Goal: Task Accomplishment & Management: Use online tool/utility

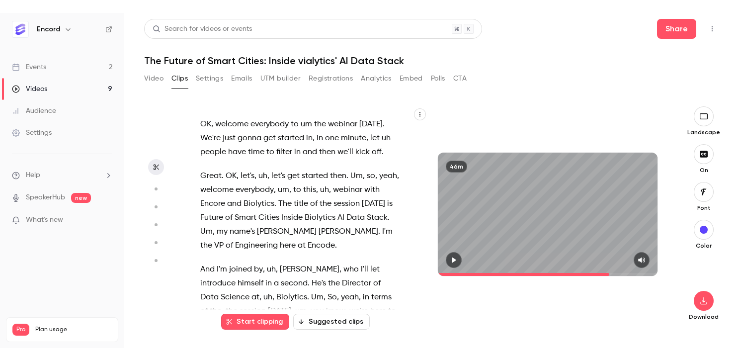
scroll to position [9297, 0]
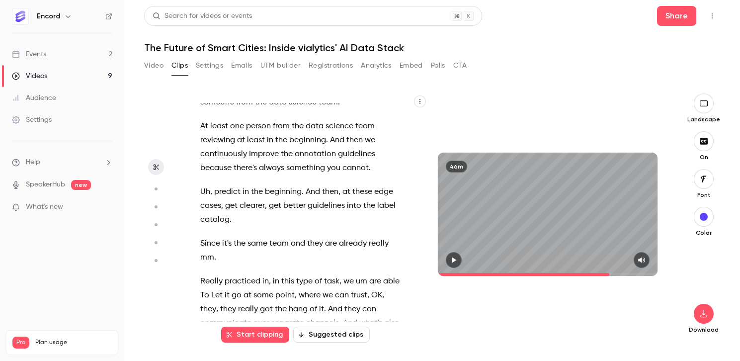
click at [281, 302] on span "the" at bounding box center [281, 309] width 12 height 14
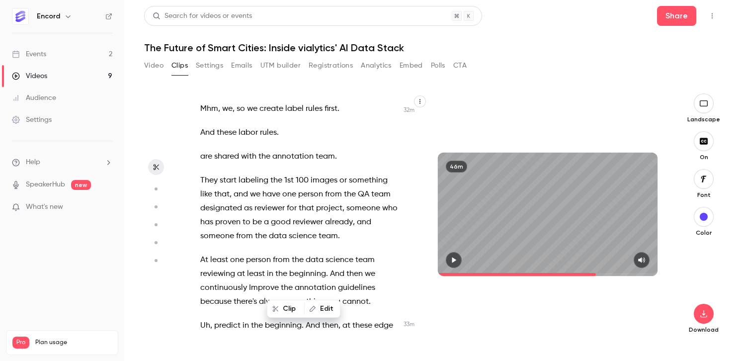
click at [268, 267] on span "in" at bounding box center [270, 274] width 6 height 14
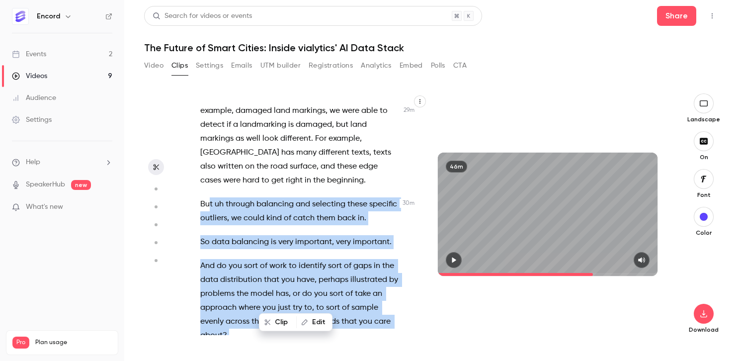
scroll to position [7990, 0]
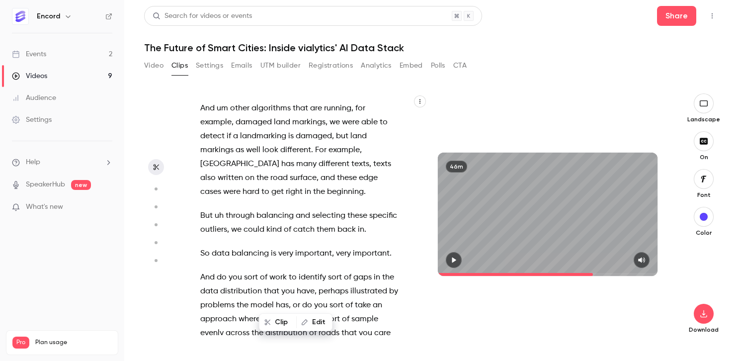
drag, startPoint x: 281, startPoint y: 282, endPoint x: 233, endPoint y: 269, distance: 49.9
click at [233, 269] on div "OK , welcome everybody to um the webinar [DATE] . We're just gonna get started …" at bounding box center [305, 219] width 235 height 232
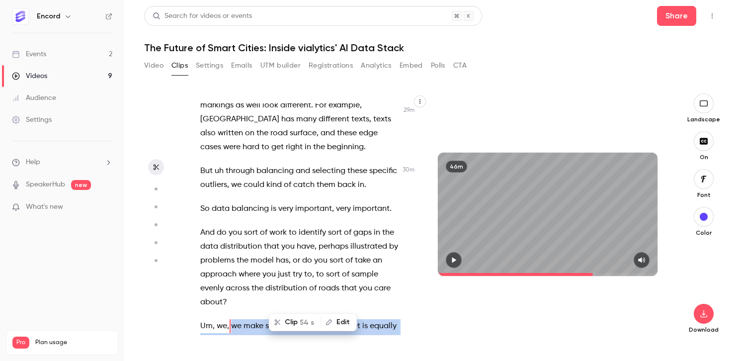
scroll to position [8044, 0]
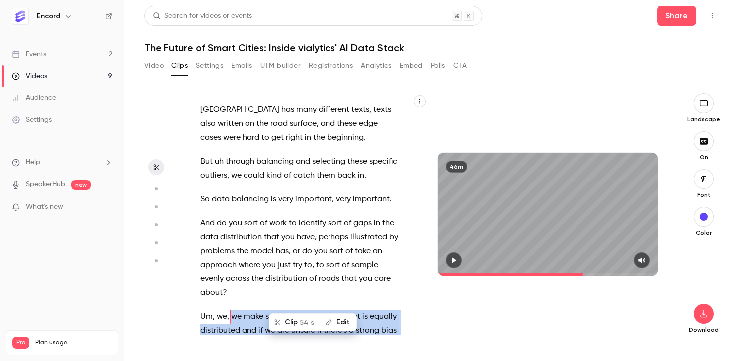
click at [456, 261] on icon "button" at bounding box center [454, 259] width 8 height 7
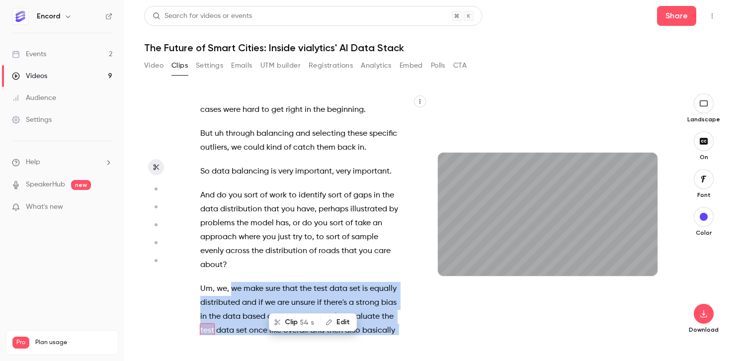
scroll to position [8086, 0]
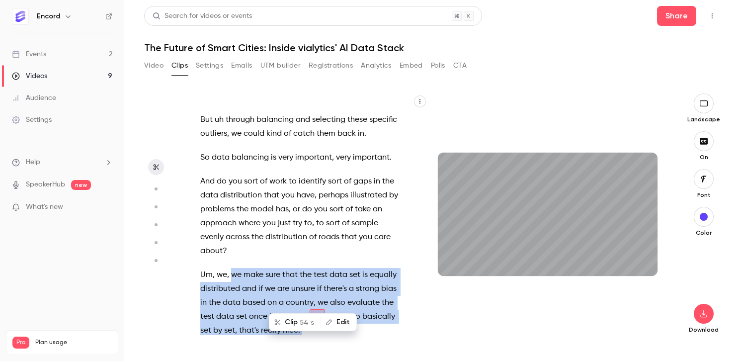
click at [701, 142] on icon "button" at bounding box center [704, 141] width 8 height 6
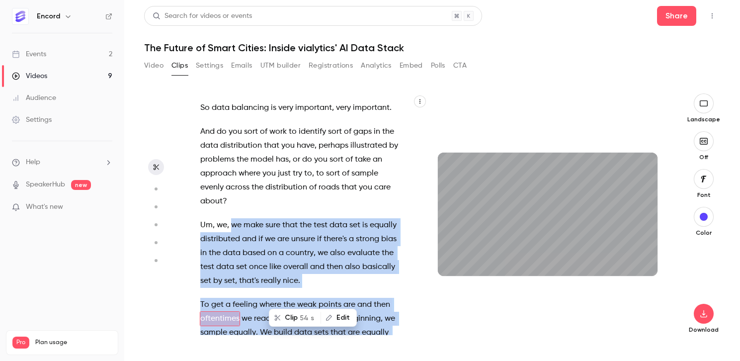
scroll to position [8137, 0]
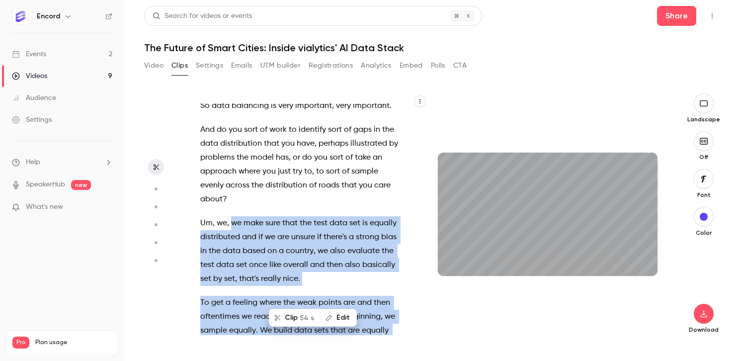
click at [706, 142] on icon "button" at bounding box center [704, 141] width 2 height 2
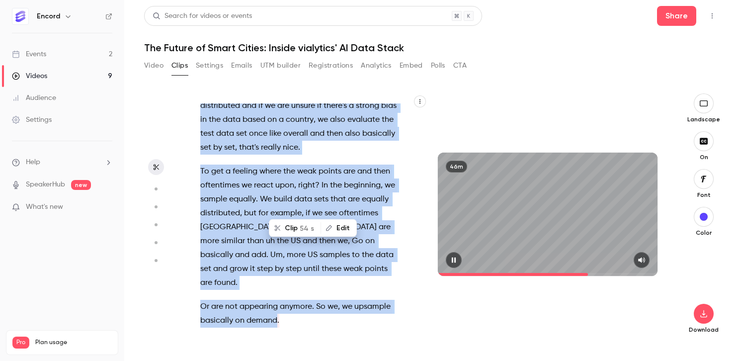
scroll to position [8282, 0]
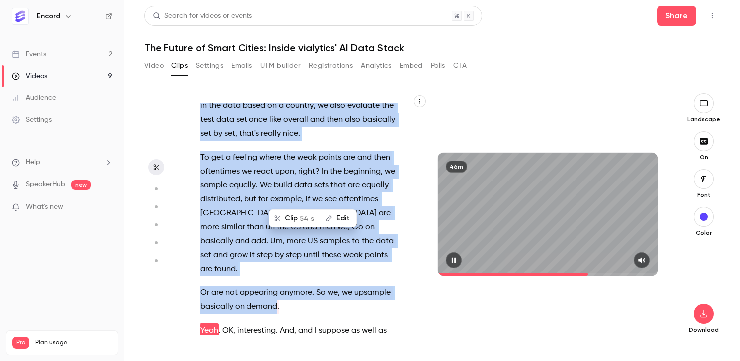
click at [451, 259] on icon "button" at bounding box center [454, 259] width 8 height 7
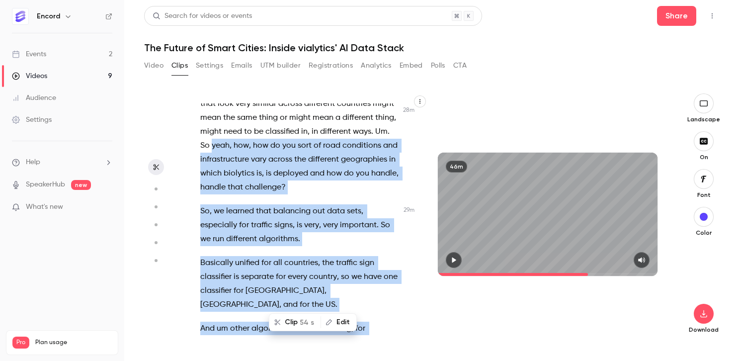
scroll to position [7735, 0]
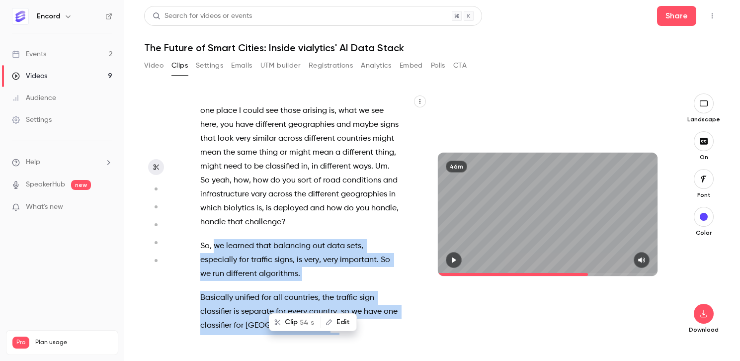
drag, startPoint x: 369, startPoint y: 256, endPoint x: 214, endPoint y: 181, distance: 171.5
click at [214, 181] on div "OK , welcome everybody to um the webinar [DATE] . We're just gonna get started …" at bounding box center [305, 219] width 235 height 232
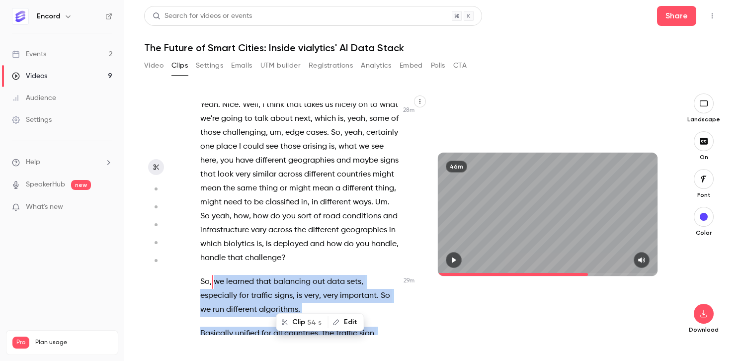
scroll to position [7692, 0]
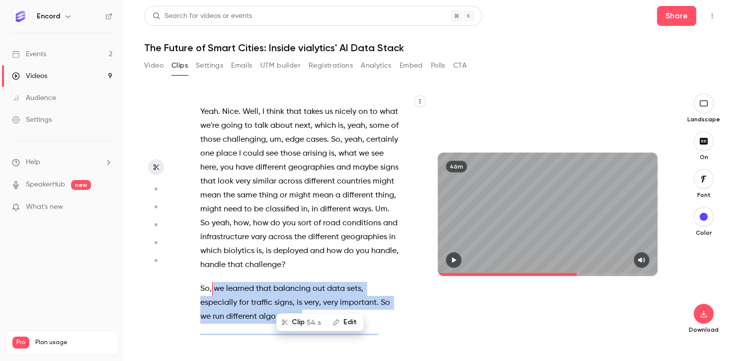
click at [457, 258] on icon "button" at bounding box center [454, 259] width 8 height 7
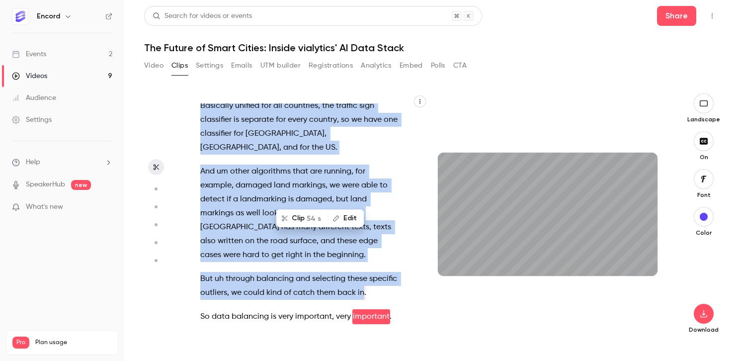
scroll to position [7950, 0]
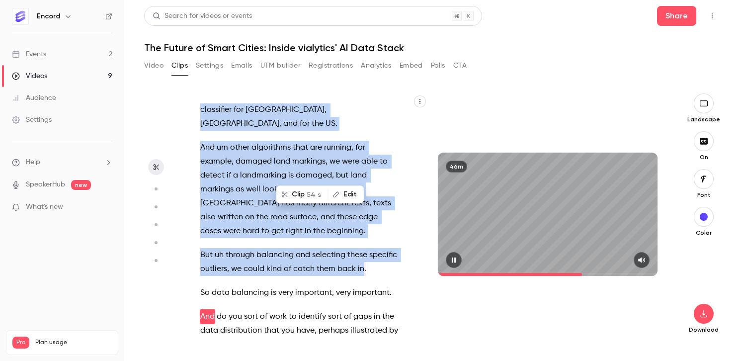
click at [453, 260] on icon "button" at bounding box center [454, 259] width 8 height 7
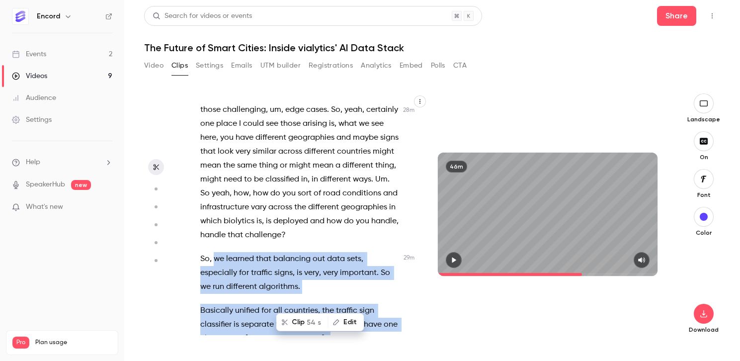
scroll to position [7715, 0]
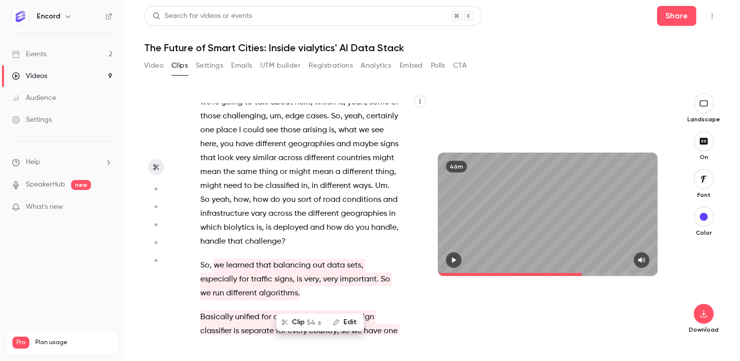
click at [210, 258] on span "," at bounding box center [211, 265] width 2 height 14
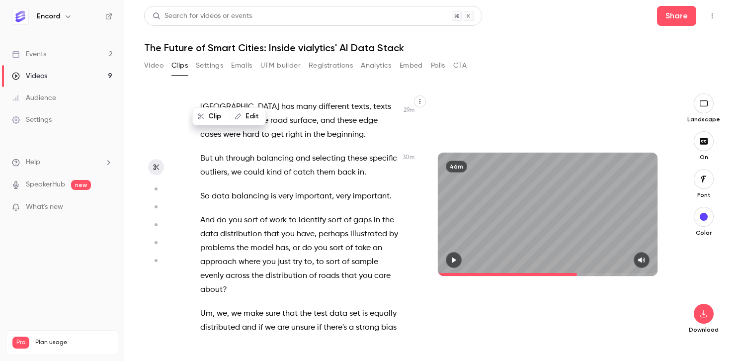
scroll to position [8043, 0]
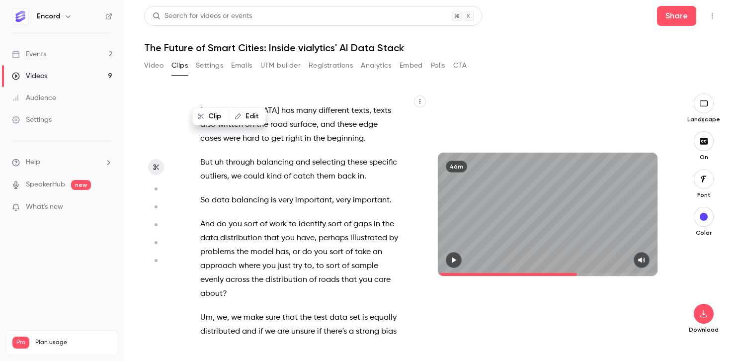
click at [232, 311] on span "we" at bounding box center [236, 318] width 10 height 14
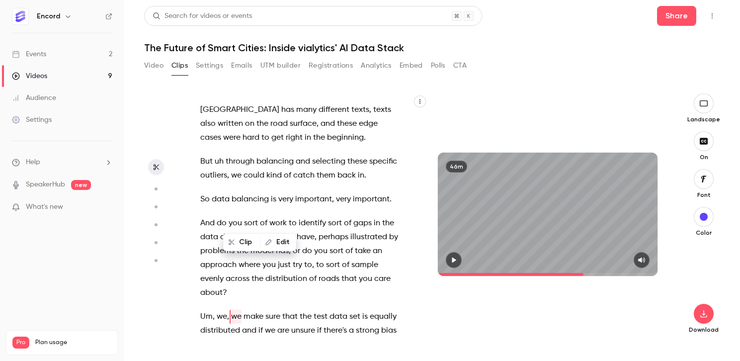
click at [455, 261] on icon "button" at bounding box center [454, 259] width 4 height 5
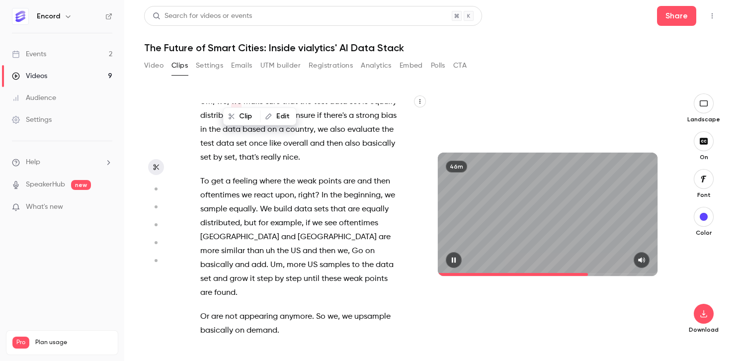
scroll to position [8282, 0]
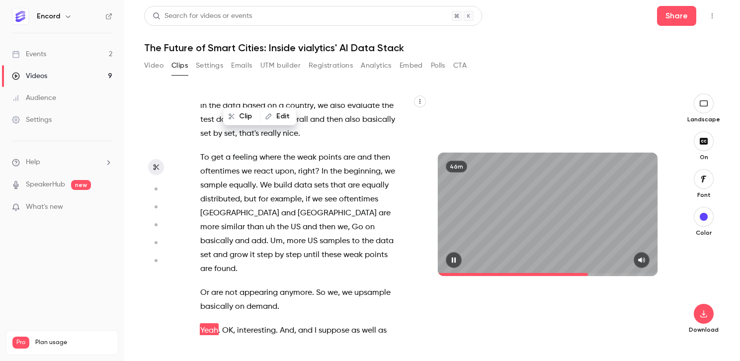
click at [454, 260] on icon "button" at bounding box center [454, 259] width 8 height 7
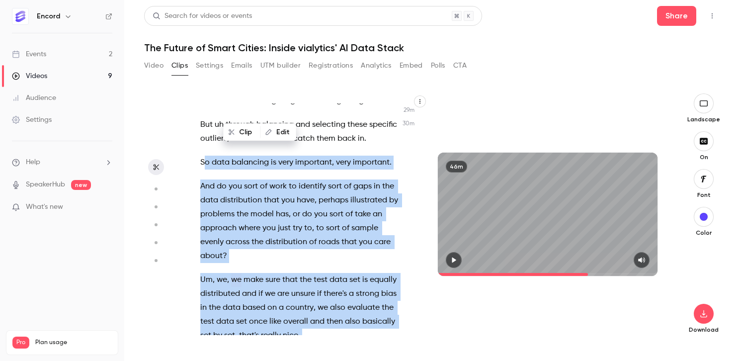
scroll to position [8013, 0]
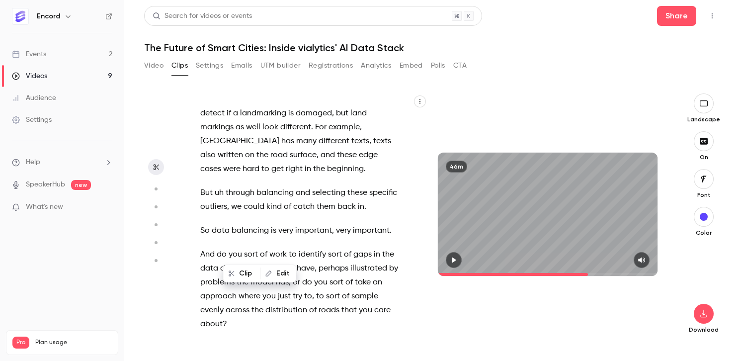
drag, startPoint x: 285, startPoint y: 302, endPoint x: 234, endPoint y: 250, distance: 72.4
click at [234, 250] on div "OK , welcome everybody to um the webinar [DATE] . We're just gonna get started …" at bounding box center [305, 219] width 235 height 232
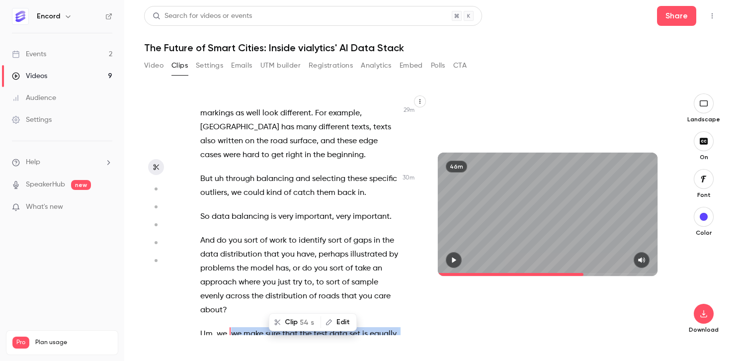
scroll to position [8044, 0]
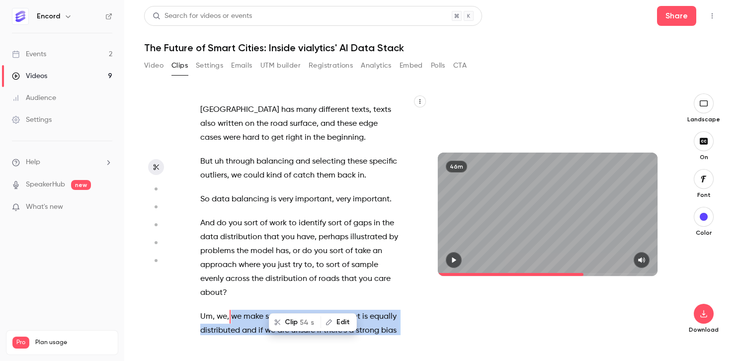
click at [298, 323] on button "Clip 54 s" at bounding box center [295, 322] width 50 height 16
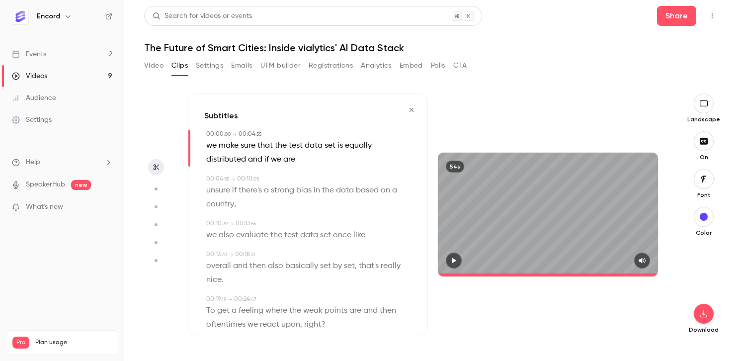
type input "*"
click at [208, 144] on span "we" at bounding box center [211, 146] width 10 height 14
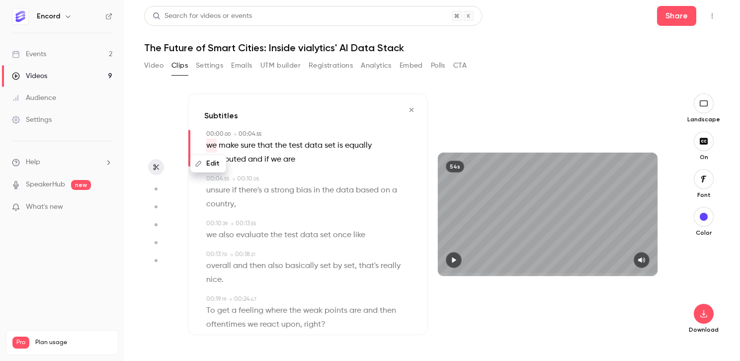
click at [210, 162] on button "Edit" at bounding box center [208, 164] width 34 height 16
click at [198, 168] on input "**" at bounding box center [235, 167] width 89 height 20
type input "**"
click at [307, 164] on button "Replace" at bounding box center [304, 167] width 45 height 20
click at [328, 159] on p "We make sure that the test data set is equally distributed and if we are" at bounding box center [308, 153] width 205 height 28
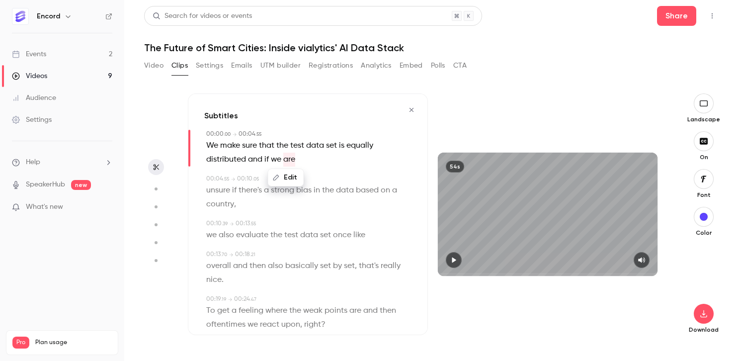
click at [327, 144] on span "set" at bounding box center [331, 146] width 11 height 14
click at [332, 162] on button "Edit" at bounding box center [329, 164] width 34 height 16
click at [333, 146] on span "set" at bounding box center [331, 146] width 11 height 14
click at [344, 140] on span "is" at bounding box center [341, 146] width 5 height 14
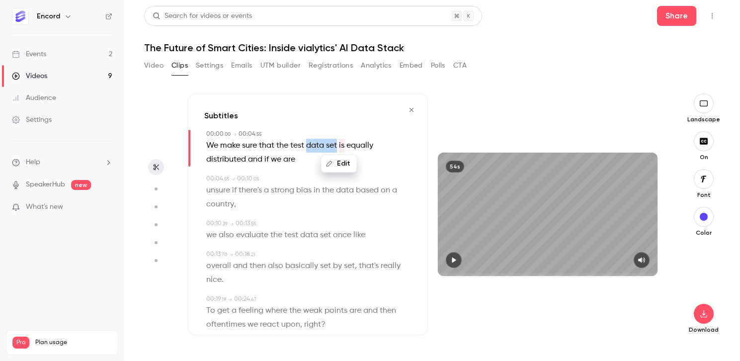
drag, startPoint x: 307, startPoint y: 147, endPoint x: 338, endPoint y: 147, distance: 30.8
click at [338, 147] on div "Edit We make sure that the test data set is equally distributed and if we are" at bounding box center [308, 153] width 205 height 28
click at [331, 160] on button "Edit" at bounding box center [329, 164] width 34 height 16
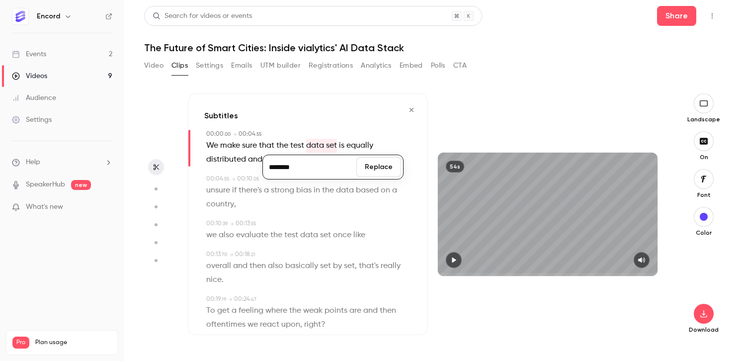
click at [286, 167] on input "********" at bounding box center [309, 167] width 89 height 20
type input "*******"
click at [371, 169] on button "Replace" at bounding box center [378, 167] width 45 height 20
click at [355, 155] on p "We make sure that the test dataset is equally distributed and if we are" at bounding box center [308, 153] width 205 height 28
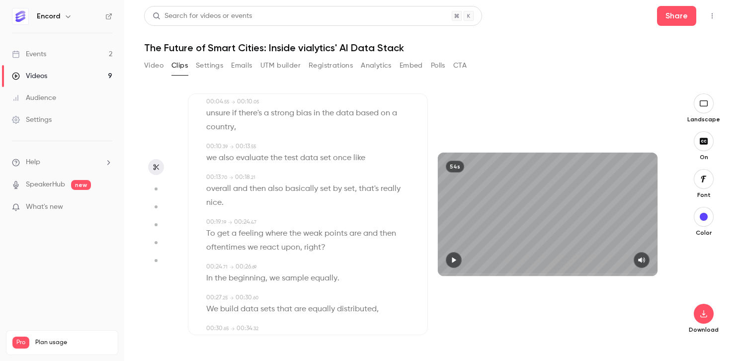
scroll to position [85, 0]
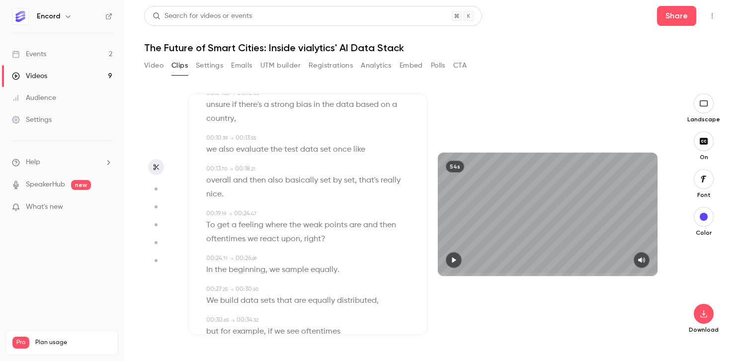
click at [319, 147] on span at bounding box center [319, 150] width 2 height 8
type input "****"
drag, startPoint x: 300, startPoint y: 148, endPoint x: 331, endPoint y: 148, distance: 31.3
click at [331, 148] on p "we also evaluate the test data set once like" at bounding box center [285, 150] width 159 height 14
click at [321, 170] on button "Edit" at bounding box center [322, 167] width 34 height 16
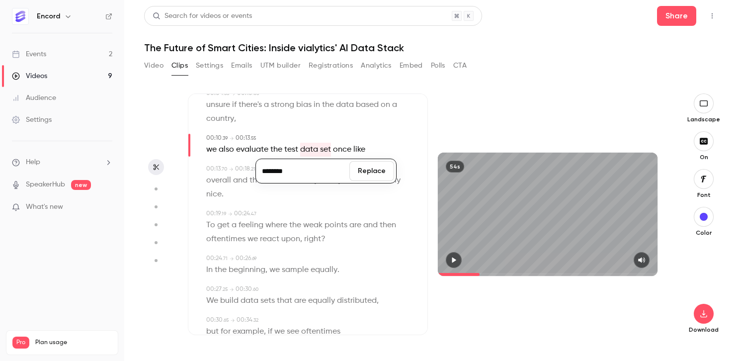
click at [279, 170] on input "********" at bounding box center [302, 171] width 89 height 20
type input "*******"
click at [367, 170] on button "Replace" at bounding box center [371, 171] width 45 height 20
click at [331, 181] on span at bounding box center [332, 180] width 2 height 8
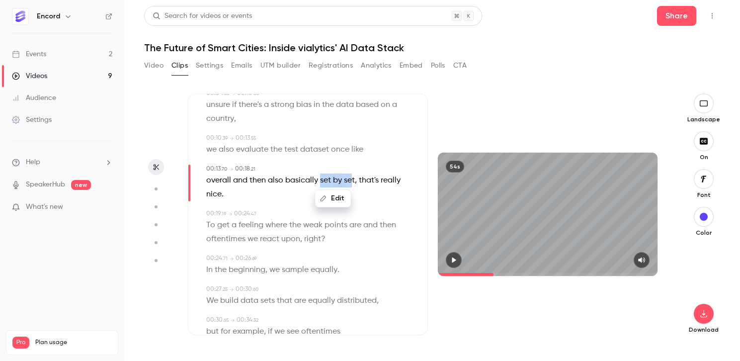
drag, startPoint x: 318, startPoint y: 181, endPoint x: 351, endPoint y: 181, distance: 33.3
click at [351, 181] on p "overall and then also basically set by set , that's really nice ." at bounding box center [308, 187] width 205 height 28
click at [347, 196] on button "Edit" at bounding box center [345, 198] width 34 height 16
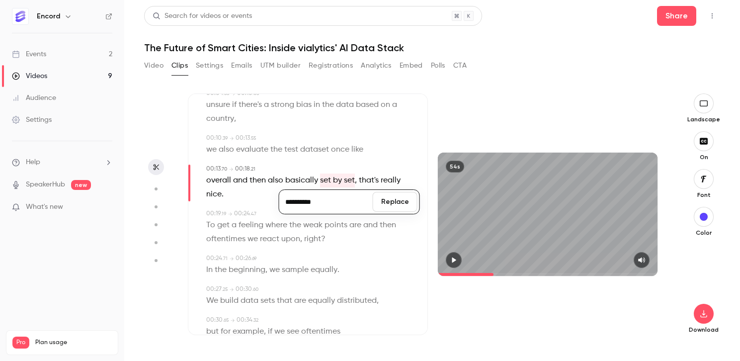
click at [296, 203] on input "**********" at bounding box center [325, 202] width 89 height 20
click at [374, 160] on div "**********" at bounding box center [307, 301] width 207 height 515
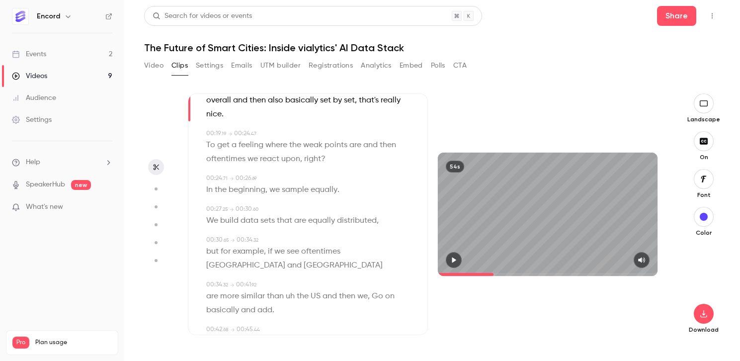
scroll to position [167, 0]
click at [297, 156] on span "upon" at bounding box center [290, 157] width 19 height 14
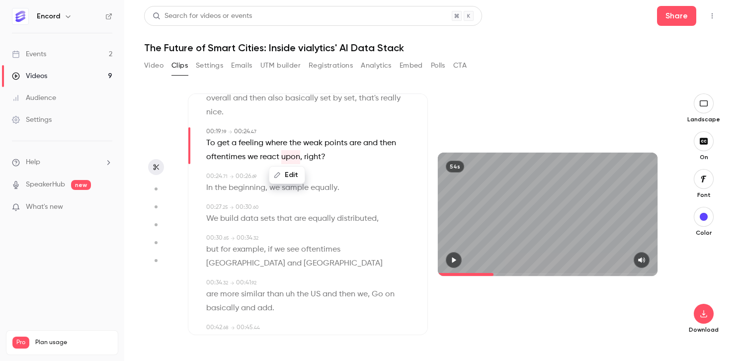
type input "****"
click at [287, 170] on button "Edit" at bounding box center [287, 175] width 34 height 16
click at [245, 180] on input "****" at bounding box center [267, 178] width 89 height 20
type input "*******"
click at [335, 179] on button "Replace" at bounding box center [336, 178] width 45 height 20
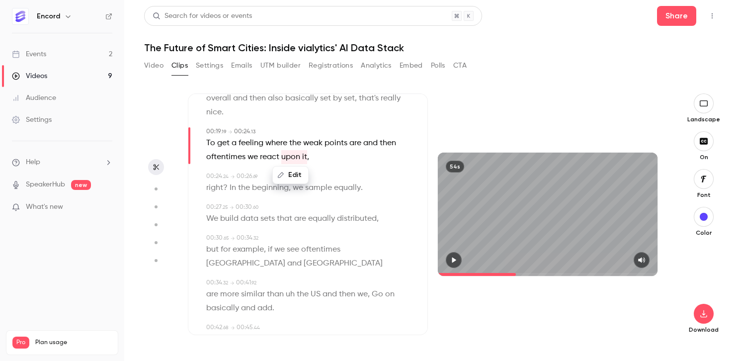
click at [324, 156] on p "To get a feeling where the weak points are and then oftentimes we react upon it…" at bounding box center [308, 150] width 205 height 28
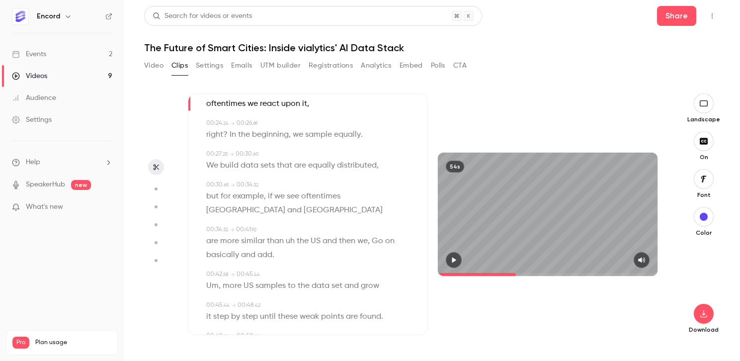
scroll to position [246, 0]
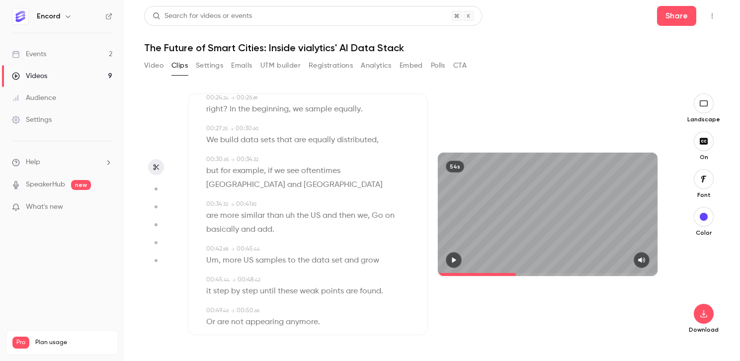
click at [258, 140] on span at bounding box center [259, 140] width 2 height 8
type input "****"
drag, startPoint x: 242, startPoint y: 138, endPoint x: 270, endPoint y: 138, distance: 27.8
click at [270, 138] on p "We build data sets that are equally distributed ," at bounding box center [292, 140] width 172 height 14
click at [266, 158] on button "Edit" at bounding box center [264, 158] width 34 height 16
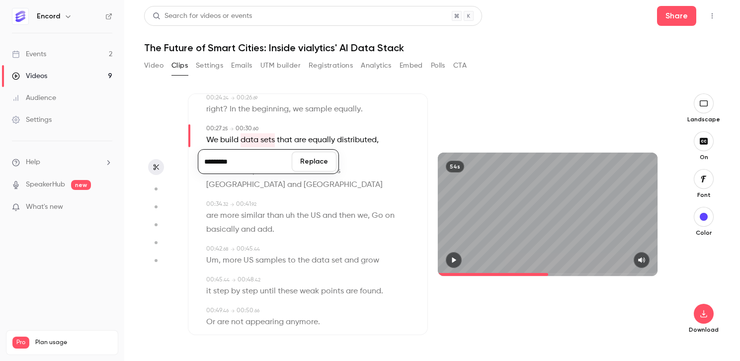
click at [223, 163] on input "*********" at bounding box center [244, 162] width 89 height 20
type input "********"
click at [309, 164] on button "Replace" at bounding box center [314, 162] width 45 height 20
click at [297, 218] on span "the" at bounding box center [303, 216] width 12 height 14
type input "****"
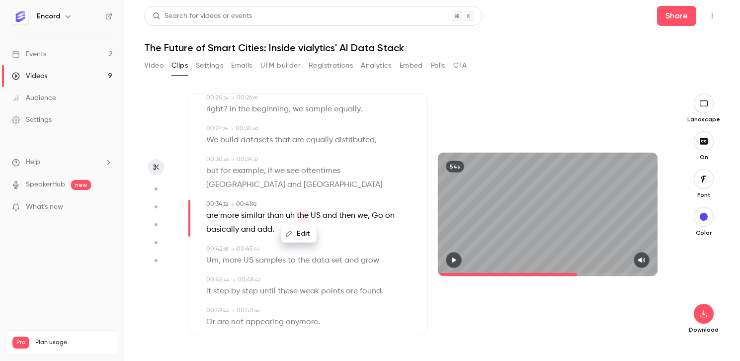
click at [286, 217] on span "uh" at bounding box center [290, 216] width 9 height 14
click at [289, 231] on button "Edit" at bounding box center [286, 234] width 34 height 16
click at [333, 237] on button "Replace" at bounding box center [335, 237] width 45 height 20
type input "****"
click at [358, 218] on span "," at bounding box center [358, 216] width 2 height 14
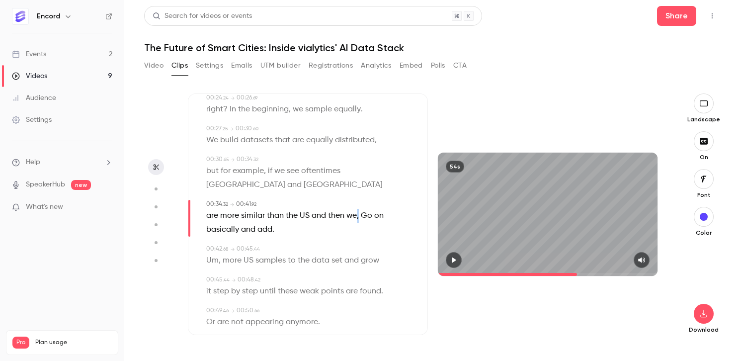
click at [357, 218] on span "," at bounding box center [358, 216] width 2 height 14
click at [366, 215] on span "Go" at bounding box center [366, 216] width 11 height 14
click at [345, 215] on span at bounding box center [345, 216] width 2 height 8
drag, startPoint x: 346, startPoint y: 216, endPoint x: 359, endPoint y: 216, distance: 12.9
click at [359, 216] on p "are more similar than the US and then we , Go on basically and add ." at bounding box center [308, 223] width 205 height 28
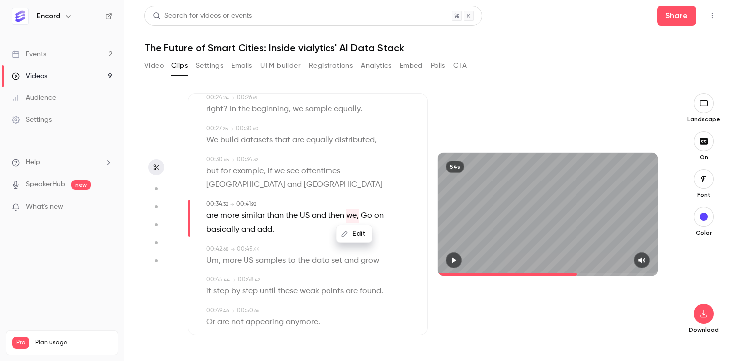
click at [356, 232] on button "Edit" at bounding box center [354, 234] width 34 height 16
click at [314, 236] on input "***" at bounding box center [335, 237] width 89 height 20
type input "**"
click at [399, 241] on button "Replace" at bounding box center [404, 237] width 45 height 20
type input "****"
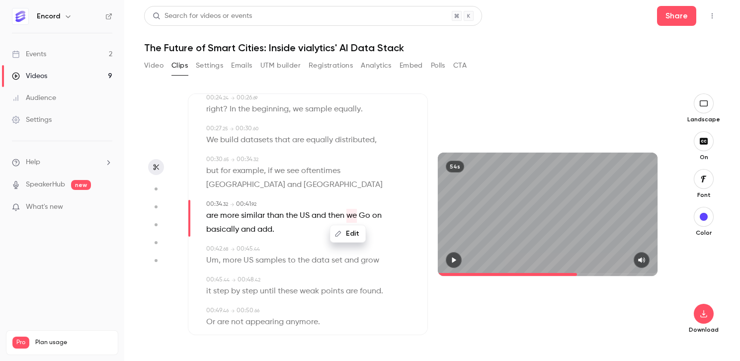
click at [359, 215] on span "Go" at bounding box center [364, 216] width 11 height 14
drag, startPoint x: 357, startPoint y: 215, endPoint x: 369, endPoint y: 216, distance: 12.0
click at [369, 216] on p "are more similar than the US and then we Go on basically and add ." at bounding box center [308, 223] width 205 height 28
click at [363, 231] on button "Edit" at bounding box center [361, 234] width 34 height 16
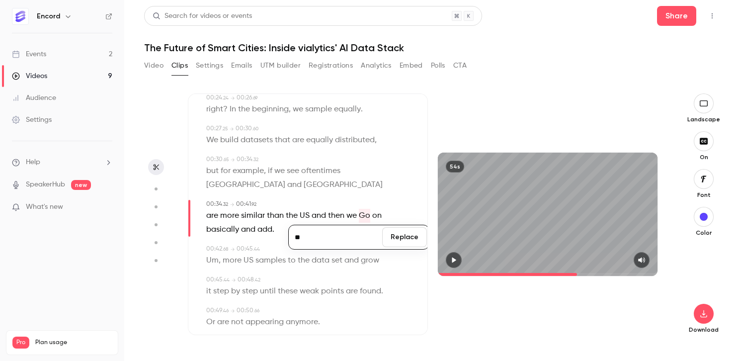
click at [300, 236] on input "**" at bounding box center [335, 237] width 89 height 20
type input "**"
click at [397, 236] on button "Replace" at bounding box center [404, 237] width 45 height 20
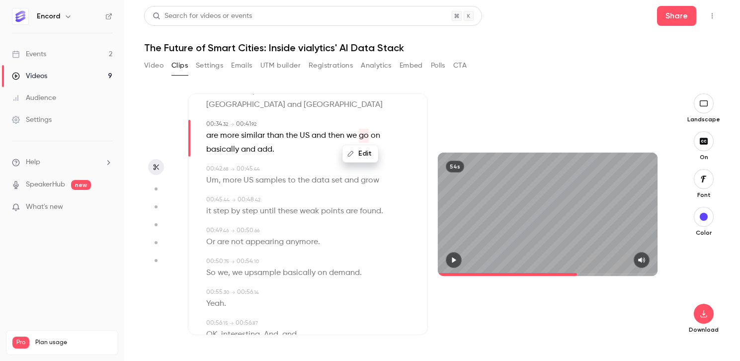
scroll to position [349, 0]
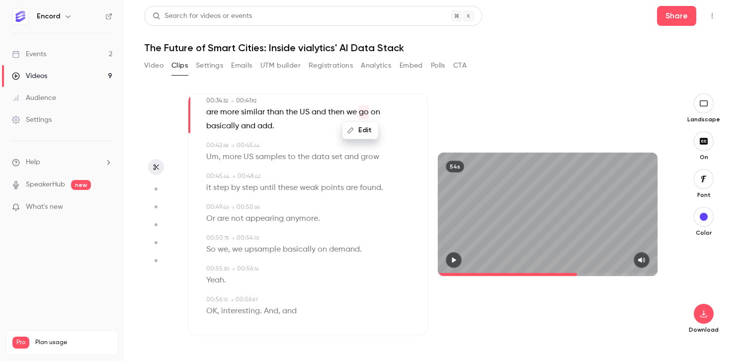
click at [275, 126] on p "are more similar than the US and then we go on basically and add ." at bounding box center [308, 119] width 205 height 28
click at [257, 126] on span "add" at bounding box center [264, 126] width 15 height 14
click at [215, 158] on span "Um" at bounding box center [212, 157] width 12 height 14
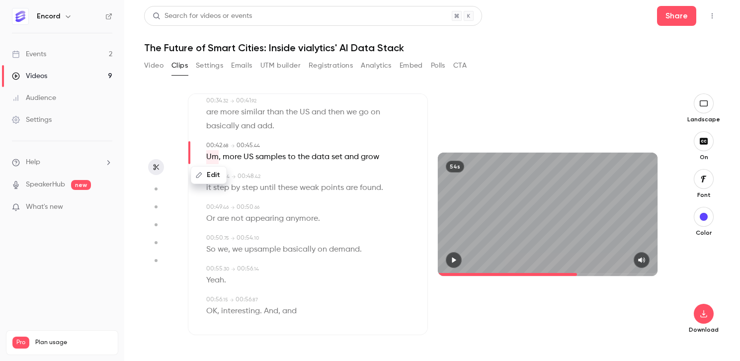
type input "****"
drag, startPoint x: 240, startPoint y: 160, endPoint x: 257, endPoint y: 125, distance: 38.9
click at [257, 125] on div "00:00 . 00 → 00:04 . 55 We make sure that the test dataset is equally distribut…" at bounding box center [307, 52] width 207 height 545
click at [217, 176] on button "Edit" at bounding box center [209, 175] width 34 height 16
click at [304, 179] on button "Replace" at bounding box center [304, 178] width 45 height 20
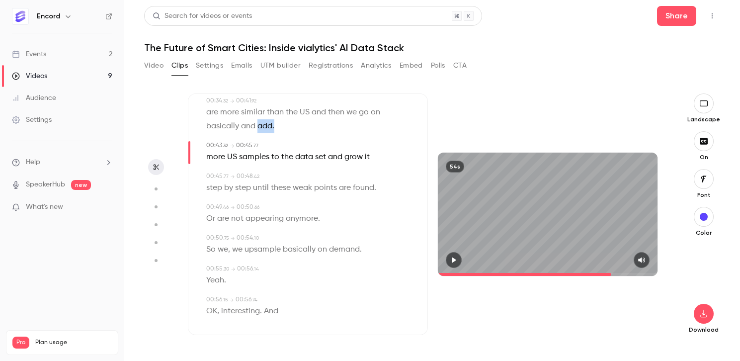
drag, startPoint x: 256, startPoint y: 127, endPoint x: 277, endPoint y: 127, distance: 20.9
click at [277, 127] on p "are more similar than the US and then we go on basically and add ." at bounding box center [308, 119] width 205 height 28
type input "****"
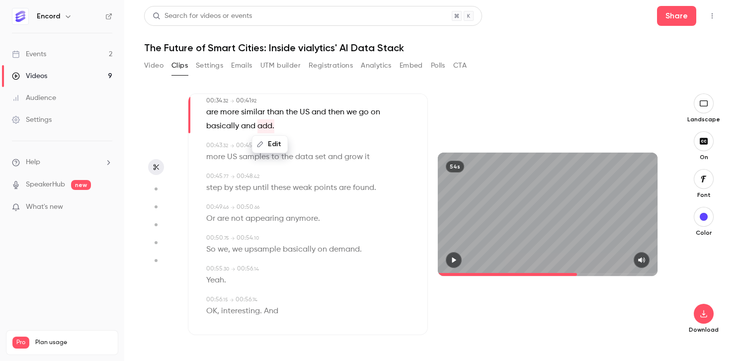
click at [272, 145] on button "Edit" at bounding box center [270, 144] width 34 height 16
click at [260, 150] on input "****" at bounding box center [250, 148] width 89 height 20
type input "***"
click at [325, 148] on button "Replace" at bounding box center [319, 148] width 45 height 20
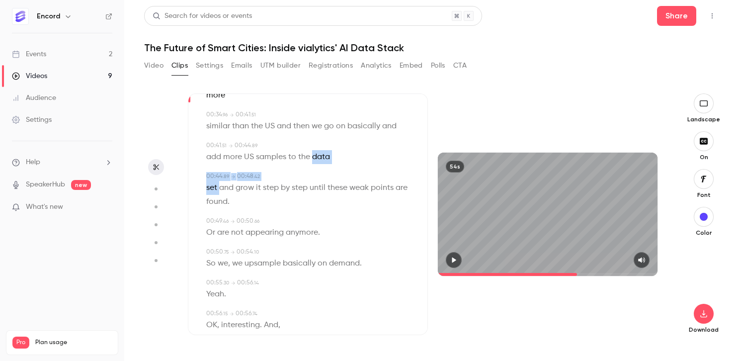
drag, startPoint x: 218, startPoint y: 173, endPoint x: 312, endPoint y: 143, distance: 99.1
click at [312, 143] on div "00:00 . 00 → 00:04 . 55 We make sure that the test dataset is equally distribut…" at bounding box center [307, 59] width 207 height 559
click at [209, 198] on button "Edit" at bounding box center [208, 206] width 34 height 16
click at [343, 156] on div "00:00 . 00 → 00:04 . 55 We make sure that the test dataset is equally distribut…" at bounding box center [307, 59] width 207 height 559
click at [214, 181] on span "set" at bounding box center [211, 188] width 11 height 14
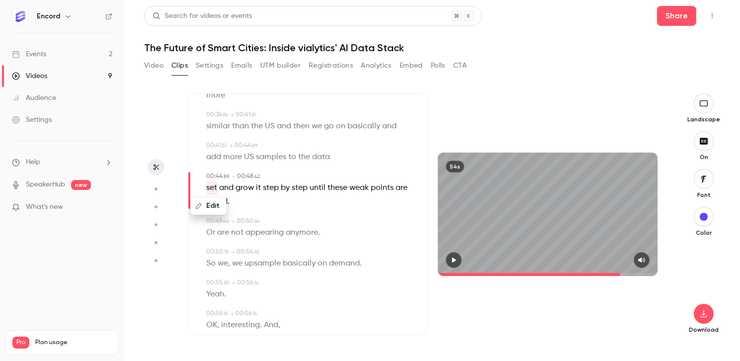
click at [260, 184] on p "set and grow it step by step until these weak points are found ." at bounding box center [308, 195] width 205 height 28
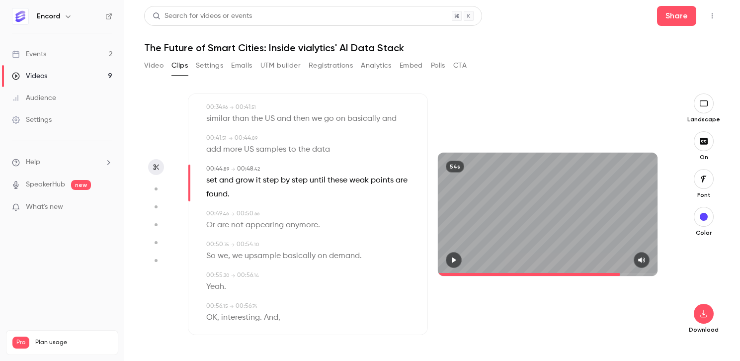
scroll to position [0, 0]
click at [451, 256] on button "button" at bounding box center [454, 260] width 16 height 16
click at [453, 260] on icon "button" at bounding box center [454, 259] width 4 height 5
drag, startPoint x: 218, startPoint y: 242, endPoint x: 241, endPoint y: 242, distance: 23.8
click at [241, 249] on p "So we , we upsample basically on demand ." at bounding box center [284, 256] width 156 height 14
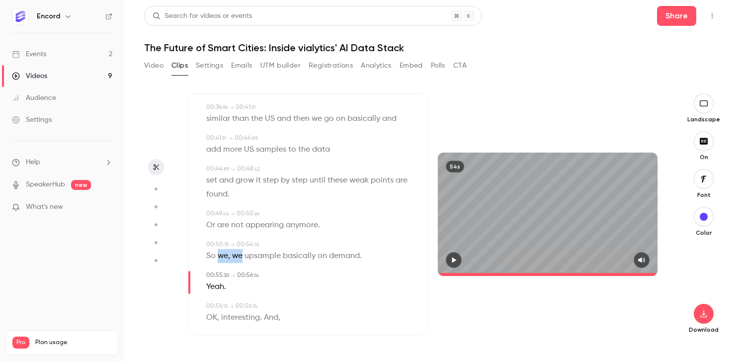
type input "****"
click at [234, 266] on button "Edit" at bounding box center [234, 274] width 34 height 16
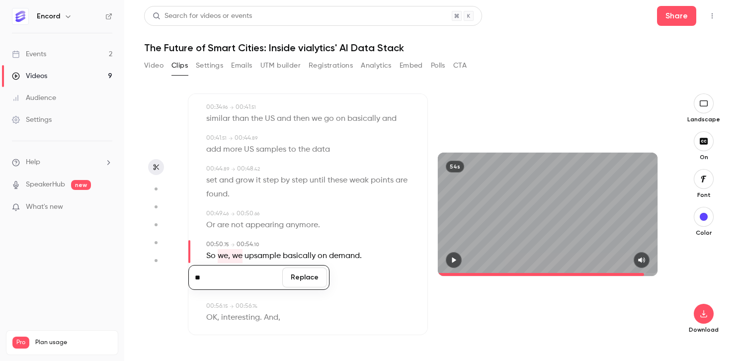
type input "**"
click at [306, 267] on button "Replace" at bounding box center [304, 277] width 45 height 20
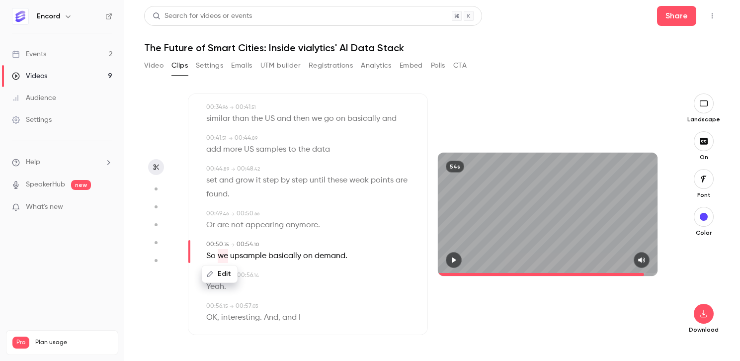
click at [280, 271] on div "00:55 . 30 → 00:56 . 14" at bounding box center [308, 275] width 205 height 9
click at [298, 249] on span "basically" at bounding box center [284, 256] width 33 height 14
click at [699, 312] on icon "button" at bounding box center [704, 314] width 12 height 8
click at [598, 297] on span "Full HD" at bounding box center [629, 294] width 114 height 10
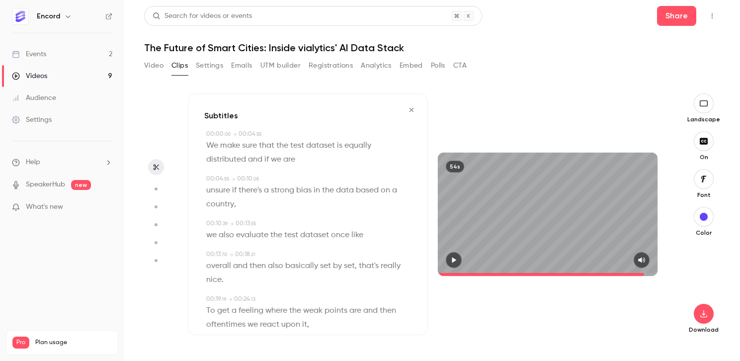
click at [410, 110] on icon "button" at bounding box center [411, 109] width 8 height 7
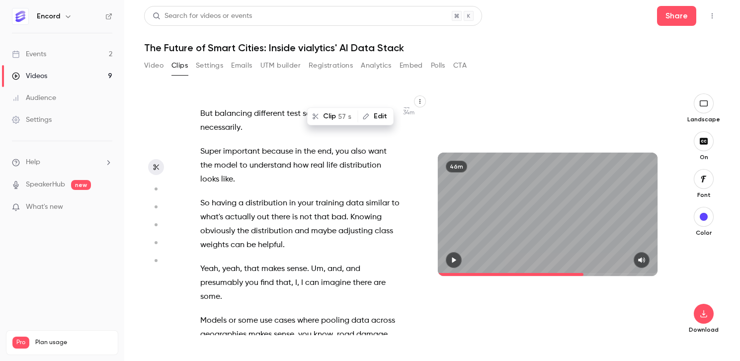
scroll to position [9192, 0]
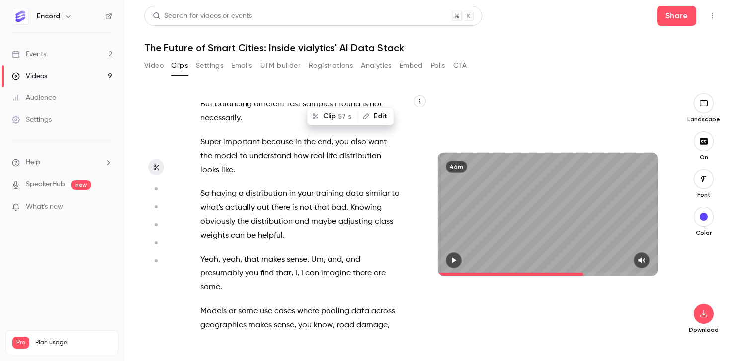
click at [282, 334] on span "a" at bounding box center [280, 367] width 5 height 14
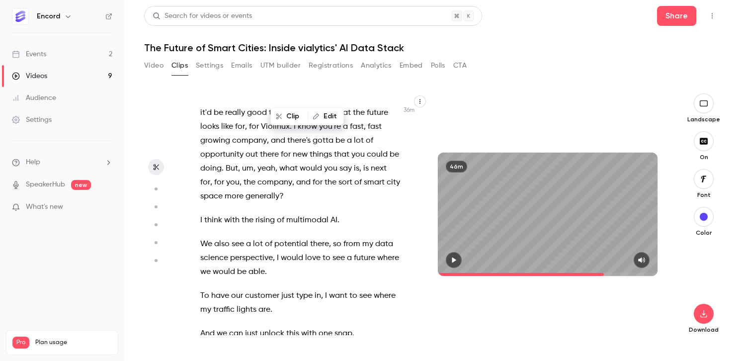
click at [277, 334] on span "already" at bounding box center [277, 357] width 28 height 14
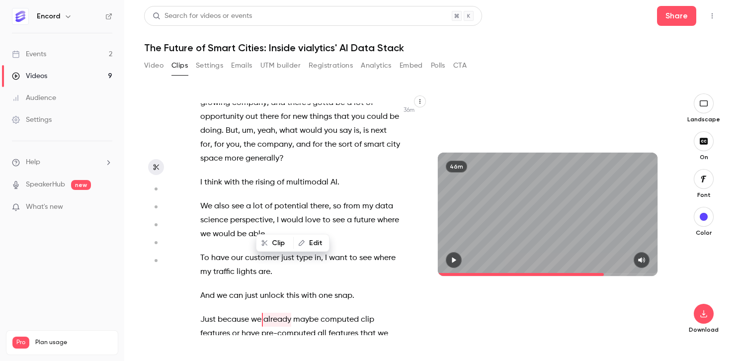
scroll to position [9801, 0]
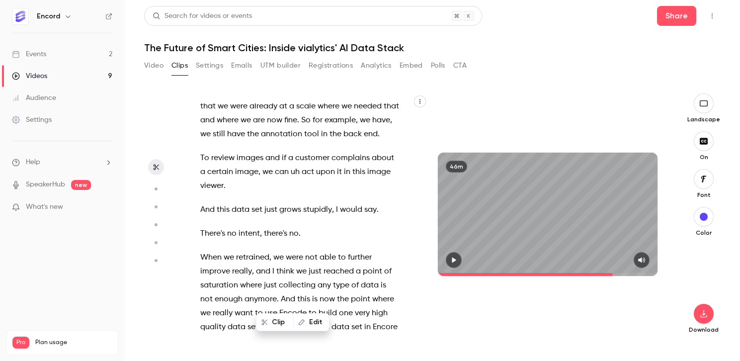
click at [288, 264] on span "think" at bounding box center [285, 271] width 18 height 14
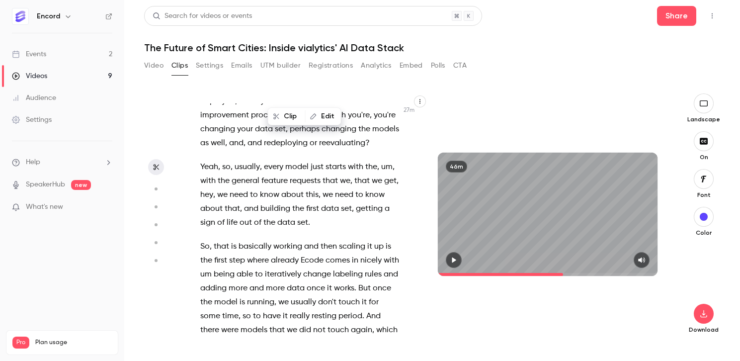
scroll to position [7316, 0]
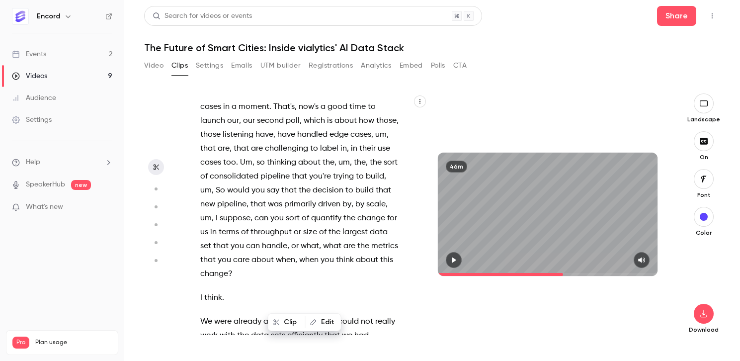
click at [334, 238] on div "OK , welcome everybody to um the webinar [DATE] . We're just gonna get started …" at bounding box center [305, 219] width 235 height 232
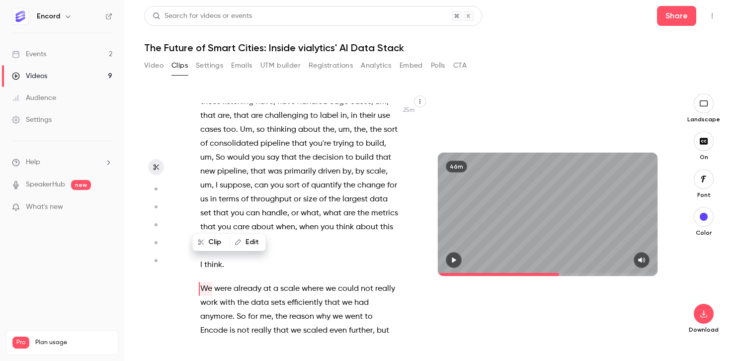
click at [325, 310] on span "why" at bounding box center [323, 317] width 14 height 14
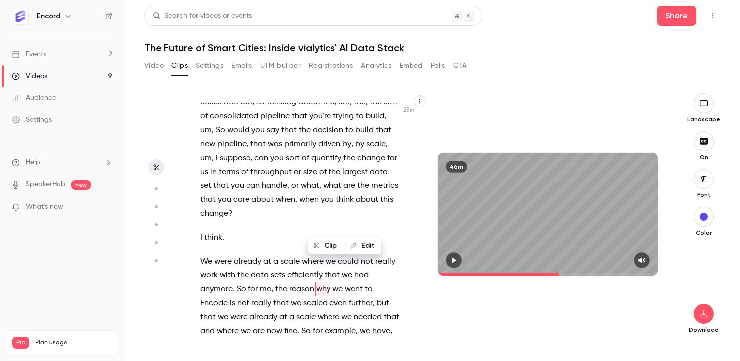
scroll to position [6748, 0]
click at [351, 156] on div "OK , welcome everybody to um the webinar [DATE] . We're just gonna get started …" at bounding box center [305, 219] width 235 height 232
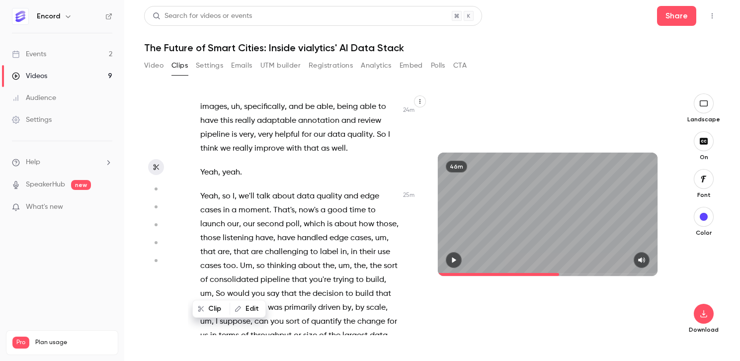
scroll to position [6586, 0]
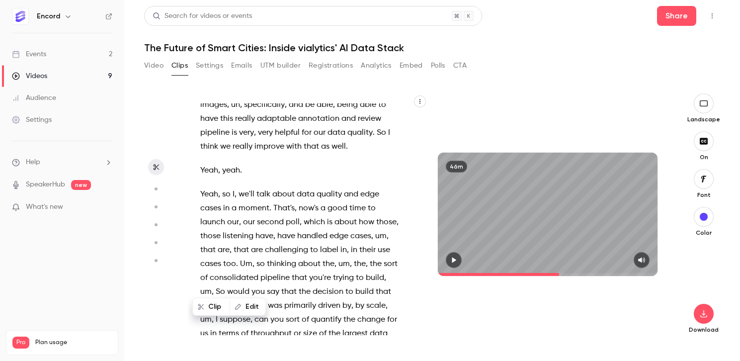
click at [317, 187] on span "quality" at bounding box center [328, 194] width 25 height 14
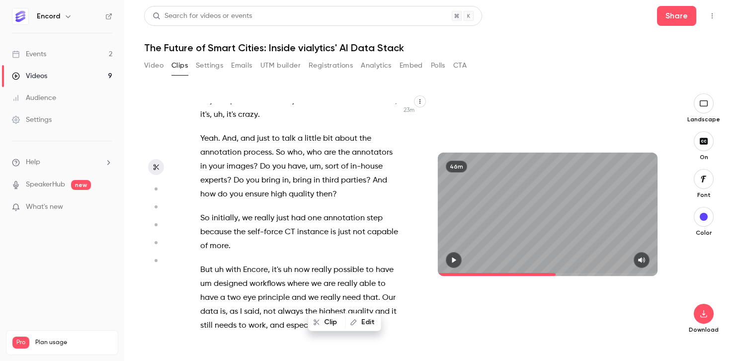
scroll to position [6218, 0]
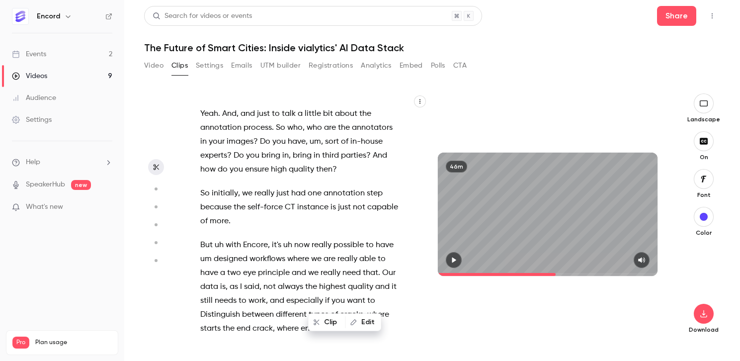
click at [201, 186] on span "So" at bounding box center [204, 193] width 9 height 14
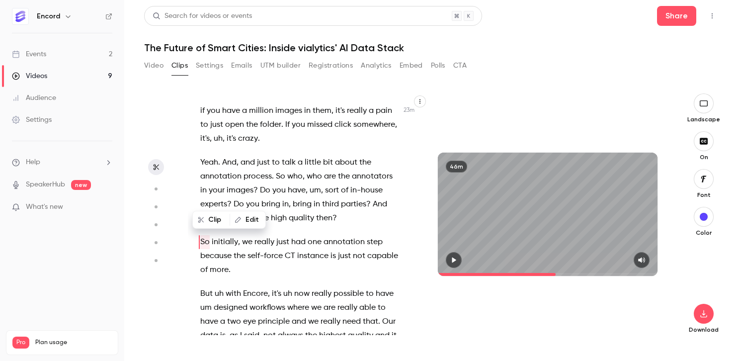
scroll to position [6136, 0]
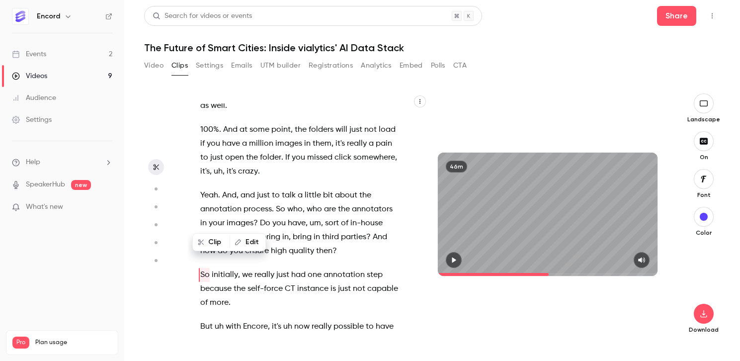
click at [455, 258] on icon "button" at bounding box center [454, 259] width 8 height 7
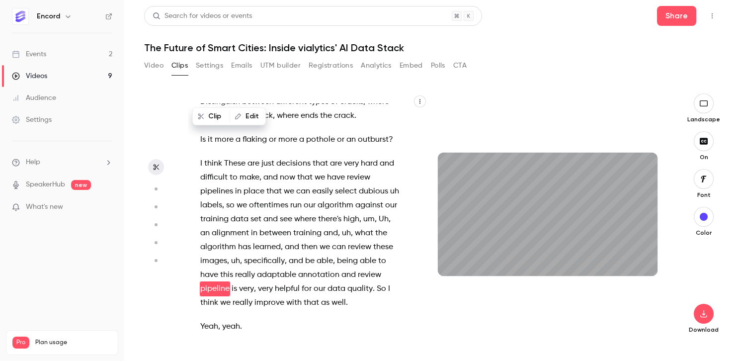
scroll to position [6444, 0]
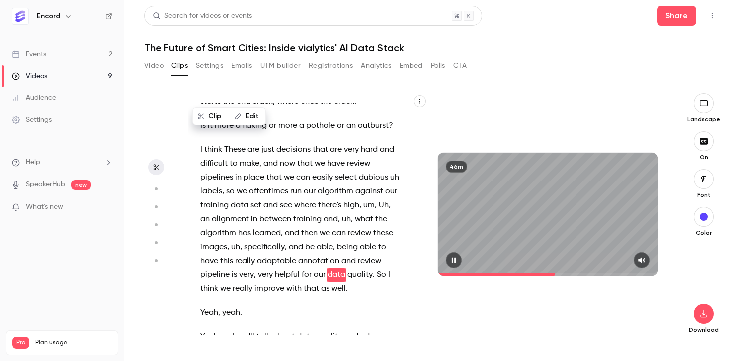
click at [454, 260] on icon "button" at bounding box center [454, 259] width 8 height 7
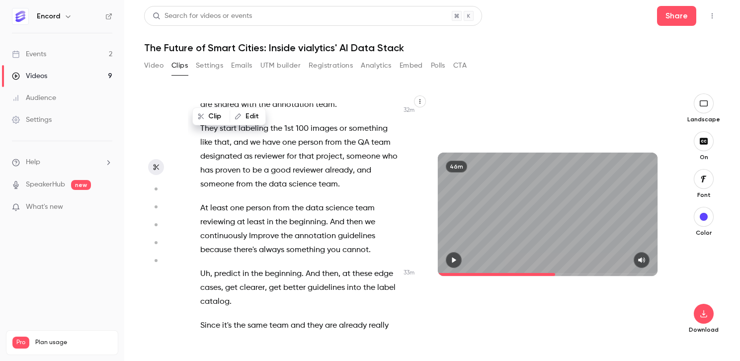
click at [303, 229] on span "annotation" at bounding box center [315, 236] width 41 height 14
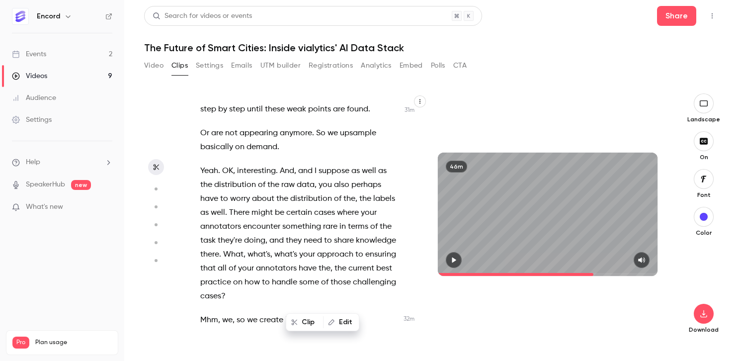
click at [302, 236] on span at bounding box center [303, 240] width 2 height 8
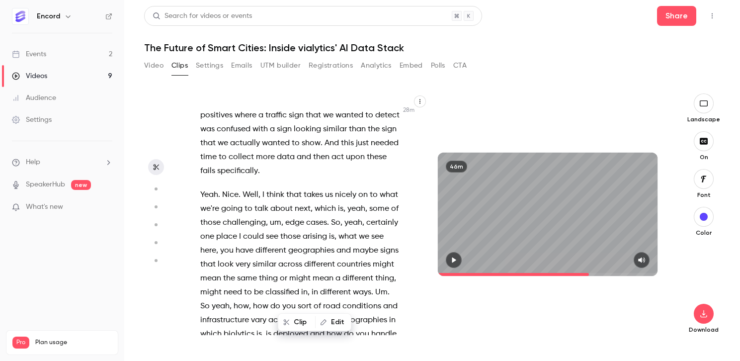
scroll to position [7621, 0]
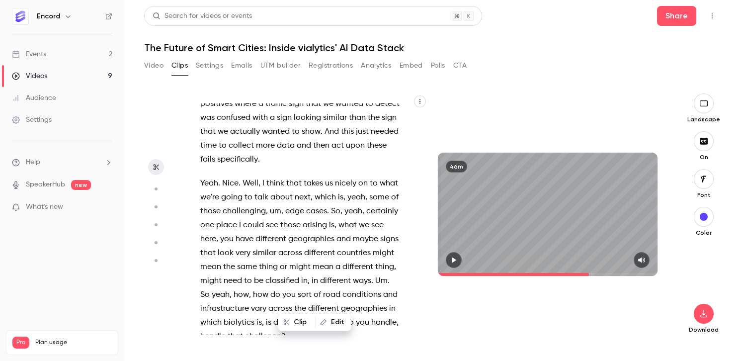
click at [317, 190] on span "which" at bounding box center [324, 197] width 21 height 14
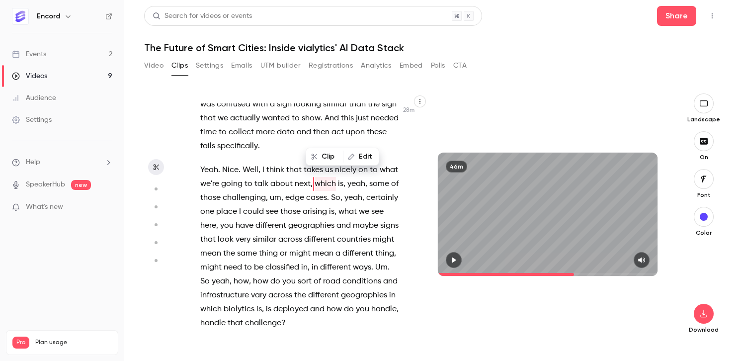
scroll to position [7637, 0]
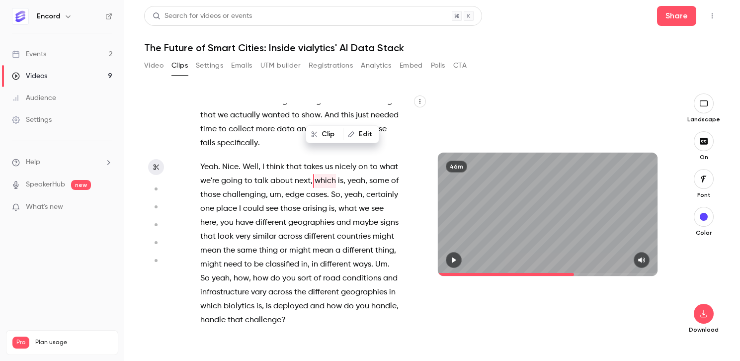
click at [210, 271] on span "So" at bounding box center [204, 278] width 9 height 14
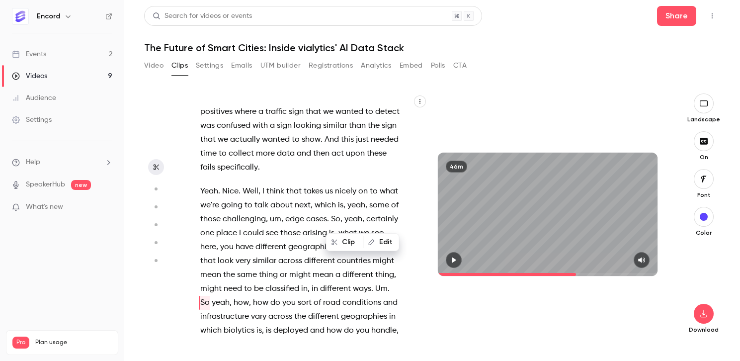
click at [454, 259] on icon "button" at bounding box center [454, 259] width 4 height 5
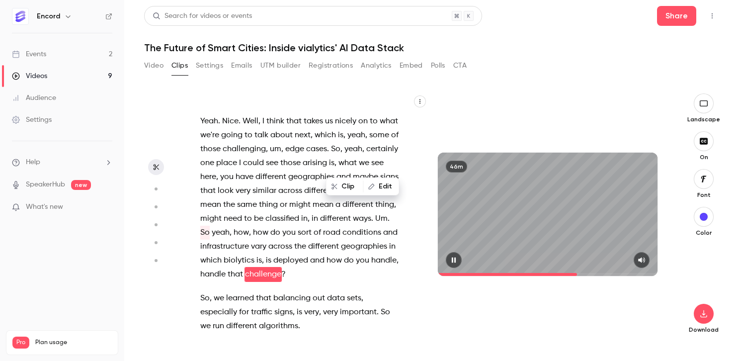
scroll to position [7692, 0]
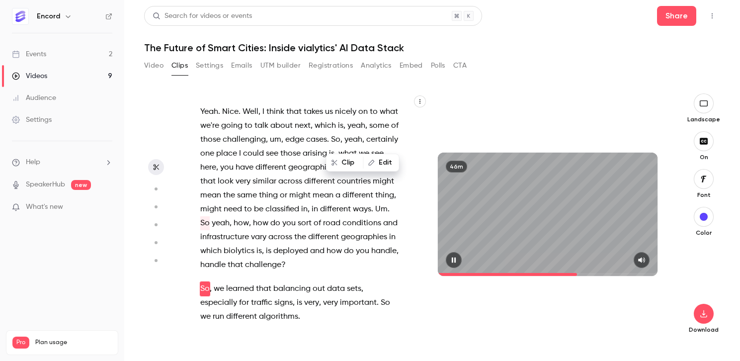
click at [453, 261] on icon "button" at bounding box center [454, 259] width 8 height 7
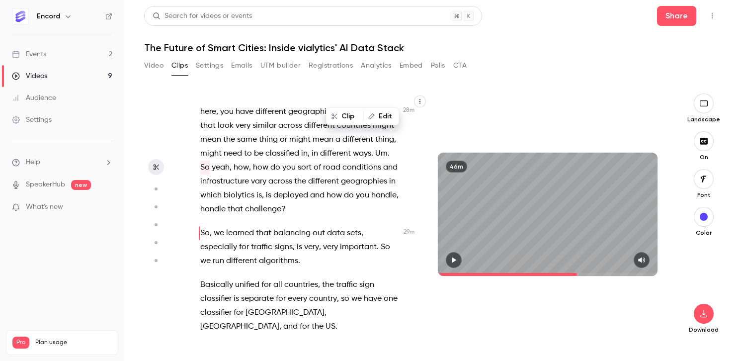
scroll to position [7747, 0]
click at [215, 227] on span "we" at bounding box center [219, 234] width 10 height 14
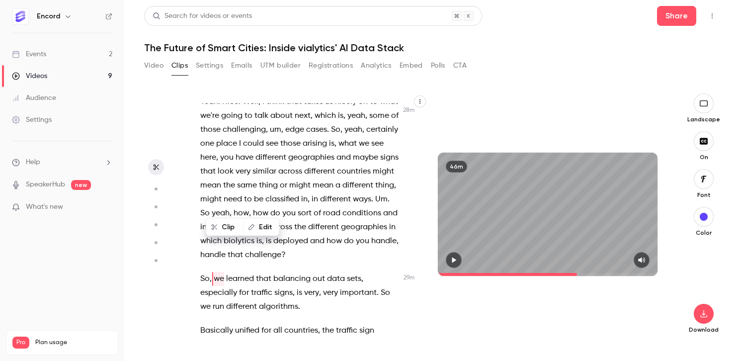
scroll to position [7692, 0]
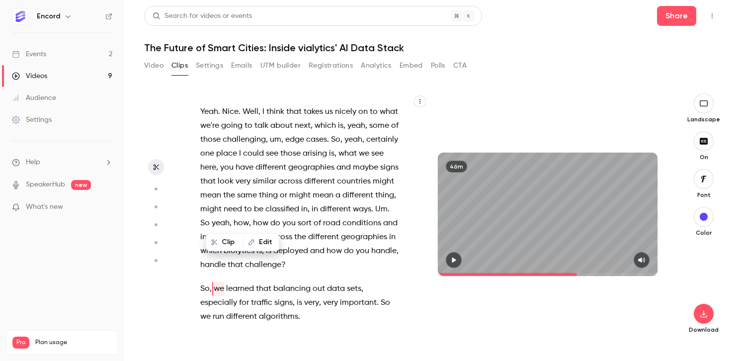
click at [457, 260] on icon "button" at bounding box center [454, 259] width 8 height 7
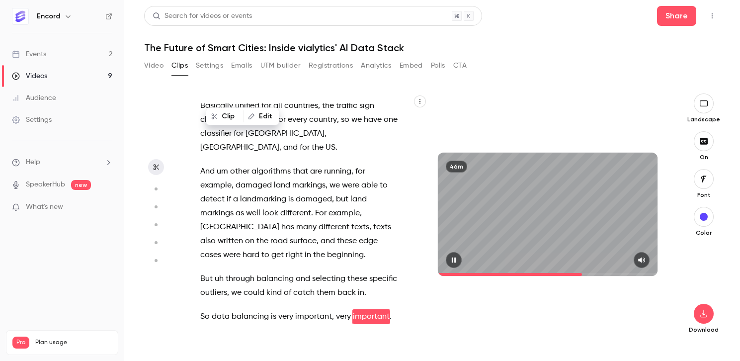
scroll to position [7950, 0]
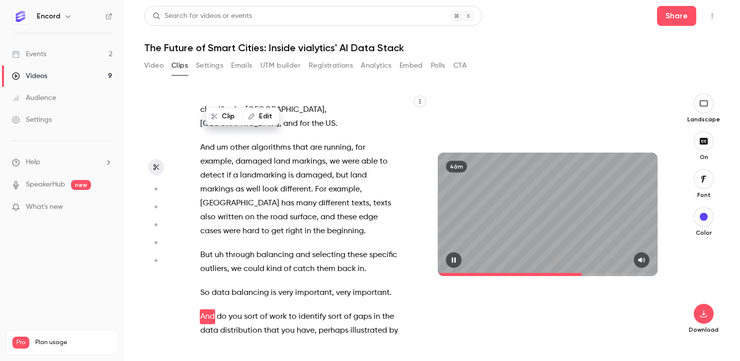
click at [453, 261] on icon "button" at bounding box center [453, 259] width 4 height 5
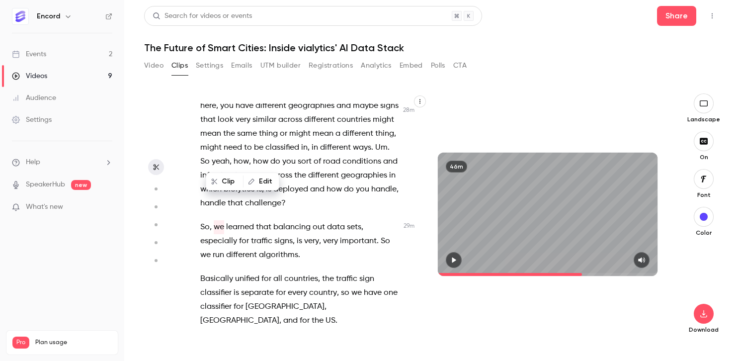
scroll to position [7753, 0]
click at [215, 221] on span "we" at bounding box center [219, 228] width 10 height 14
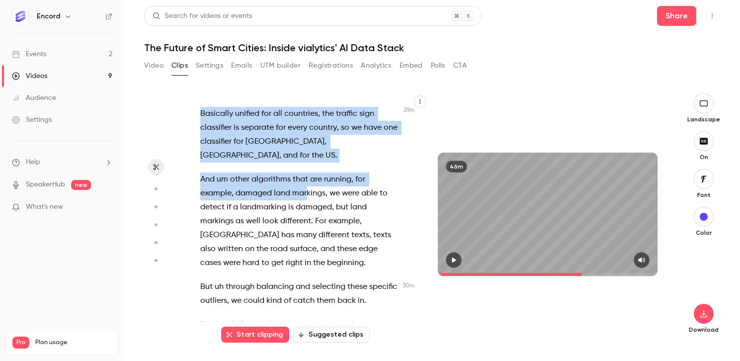
scroll to position [7913, 0]
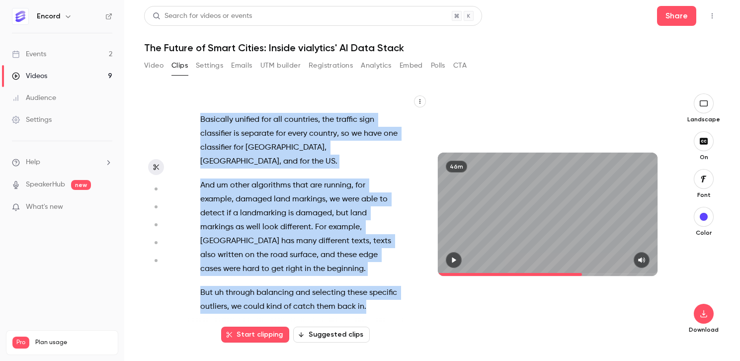
drag, startPoint x: 215, startPoint y: 126, endPoint x: 375, endPoint y: 204, distance: 177.7
click at [376, 204] on div "OK , welcome everybody to um the webinar [DATE] . We're just gonna get started …" at bounding box center [305, 219] width 235 height 232
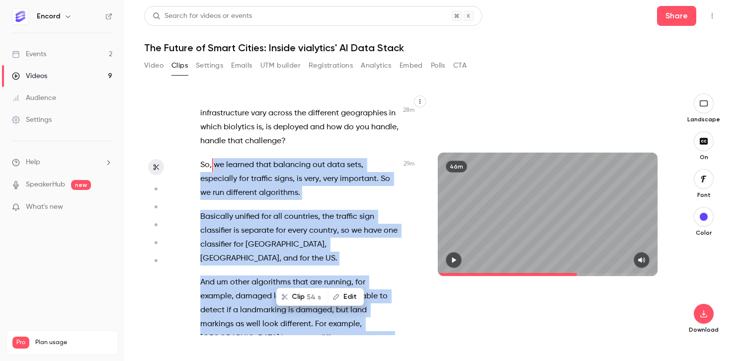
scroll to position [7786, 0]
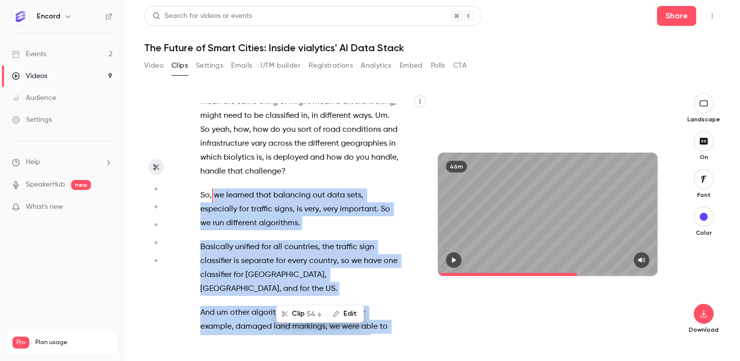
click at [454, 257] on icon "button" at bounding box center [454, 259] width 8 height 7
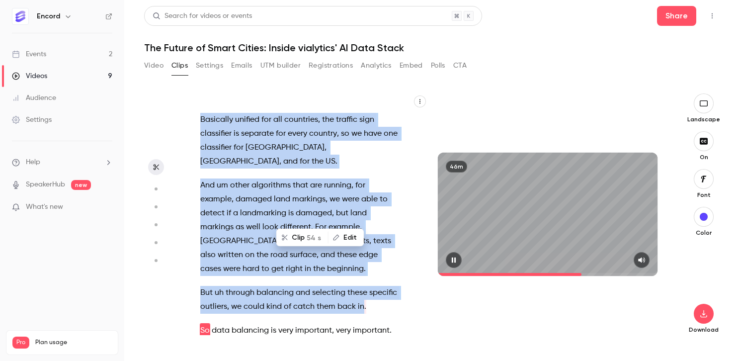
scroll to position [7927, 0]
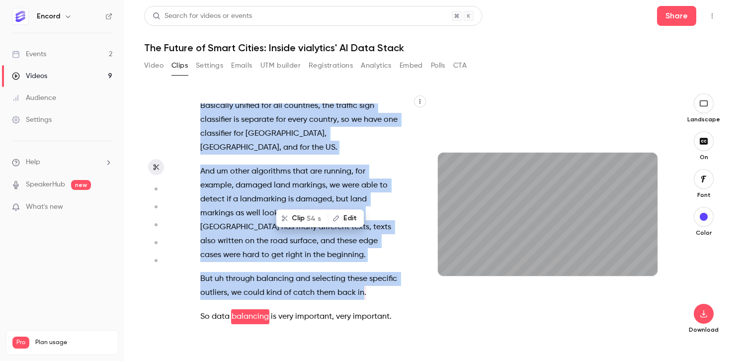
click at [303, 216] on button "Clip 54 s" at bounding box center [302, 218] width 50 height 16
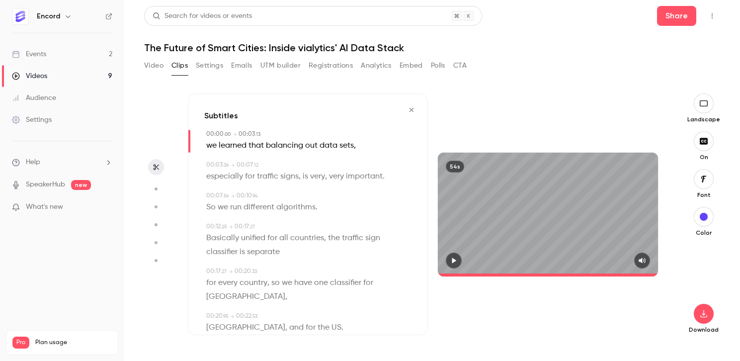
type input "*"
click at [208, 146] on span "we" at bounding box center [211, 146] width 10 height 14
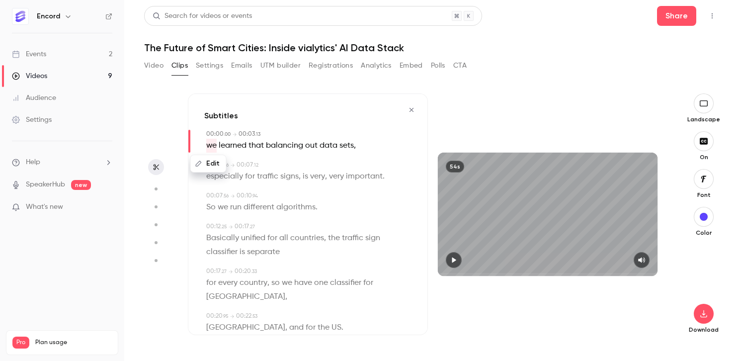
click at [212, 160] on button "Edit" at bounding box center [208, 164] width 34 height 16
click at [199, 167] on input "**" at bounding box center [235, 167] width 89 height 20
type input "**"
click at [307, 170] on button "Replace" at bounding box center [304, 167] width 45 height 20
click at [344, 147] on span "sets" at bounding box center [348, 146] width 14 height 14
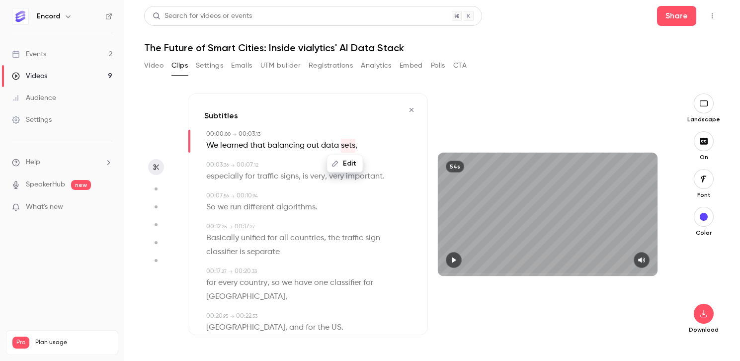
drag, startPoint x: 320, startPoint y: 145, endPoint x: 356, endPoint y: 146, distance: 35.8
click at [356, 146] on p "We learned that balancing out data sets ," at bounding box center [281, 146] width 151 height 14
click at [324, 135] on div "00:00 . 00 → 00:03 . 13" at bounding box center [308, 134] width 205 height 9
drag, startPoint x: 320, startPoint y: 145, endPoint x: 351, endPoint y: 146, distance: 30.3
click at [351, 146] on p "We learned that balancing out data sets ," at bounding box center [281, 146] width 151 height 14
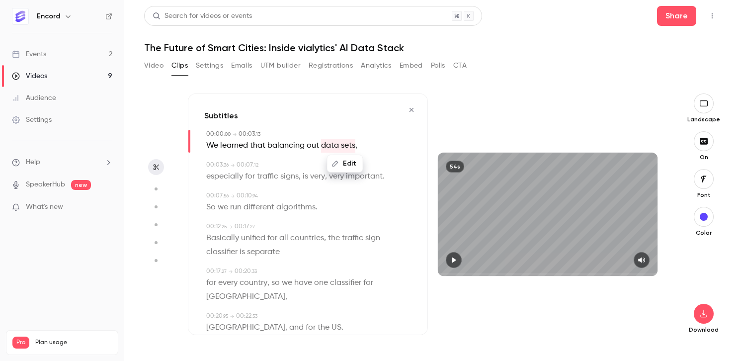
click at [343, 161] on button "Edit" at bounding box center [345, 164] width 34 height 16
click at [303, 168] on input "*********" at bounding box center [325, 167] width 89 height 20
type input "********"
click at [399, 169] on button "Replace" at bounding box center [395, 167] width 45 height 20
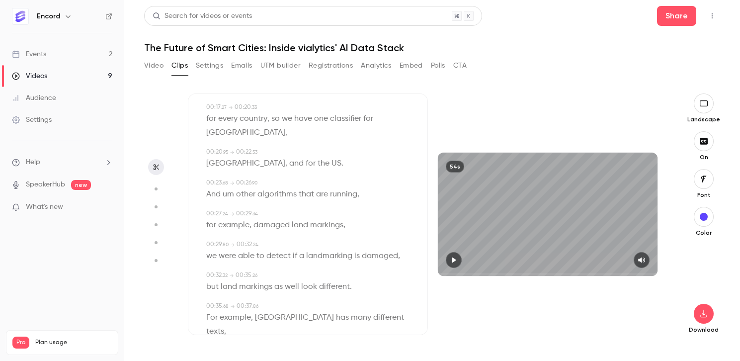
scroll to position [177, 0]
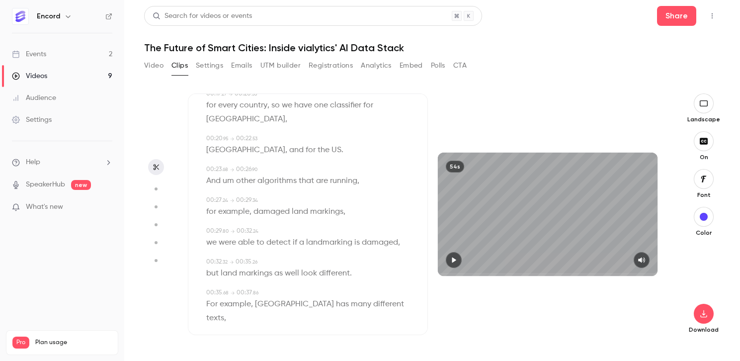
click at [230, 174] on span "um" at bounding box center [228, 181] width 11 height 14
type input "****"
click at [229, 191] on button "Edit" at bounding box center [225, 199] width 34 height 16
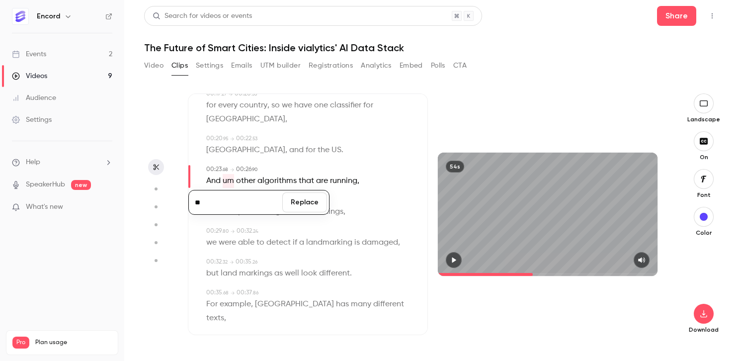
drag, startPoint x: 232, startPoint y: 186, endPoint x: 197, endPoint y: 186, distance: 35.3
click at [197, 192] on input "**" at bounding box center [235, 202] width 89 height 20
type input "*"
click at [312, 192] on button "Replace" at bounding box center [304, 202] width 45 height 20
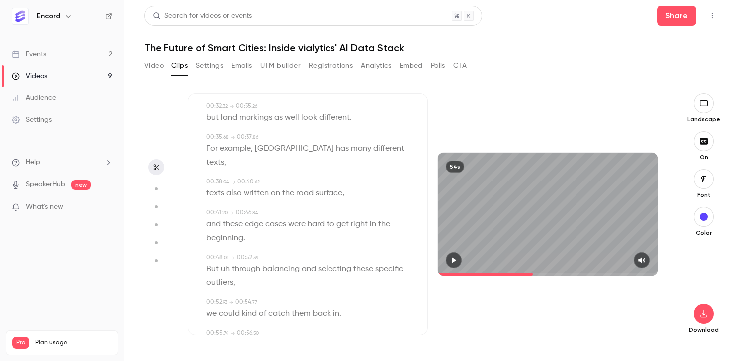
scroll to position [346, 0]
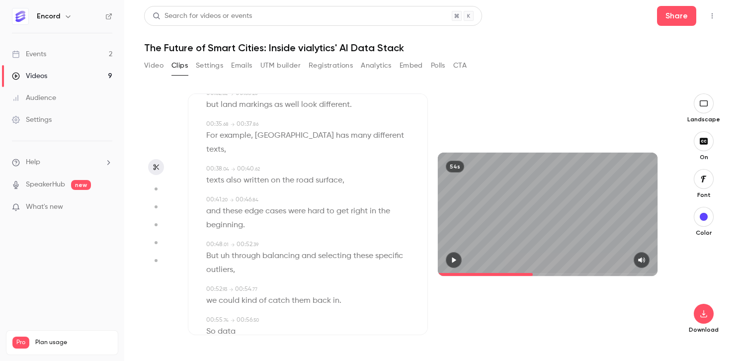
click at [221, 173] on span "texts" at bounding box center [215, 180] width 18 height 14
type input "**"
click at [210, 190] on button "Edit" at bounding box center [212, 198] width 34 height 16
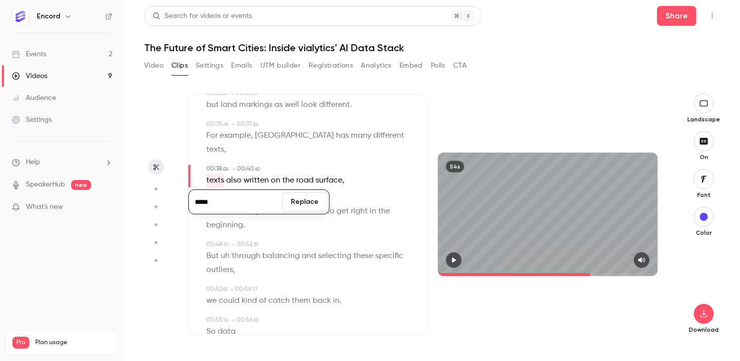
drag, startPoint x: 218, startPoint y: 172, endPoint x: 145, endPoint y: 172, distance: 73.0
click at [145, 172] on section "Subtitles 00:00 . 00 → 00:03 . 13 We learned that balancing out datasets , 00:0…" at bounding box center [432, 226] width 576 height 267
click at [219, 192] on input "*****" at bounding box center [235, 202] width 89 height 20
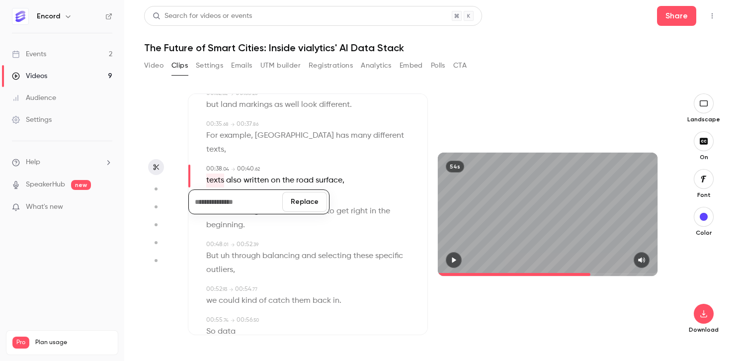
click at [306, 192] on button "Replace" at bounding box center [304, 202] width 45 height 20
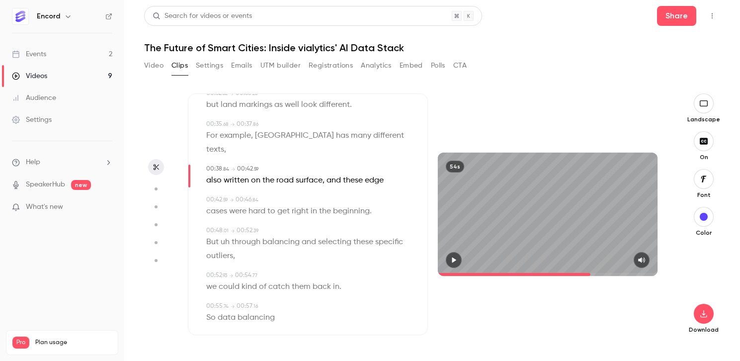
scroll to position [332, 0]
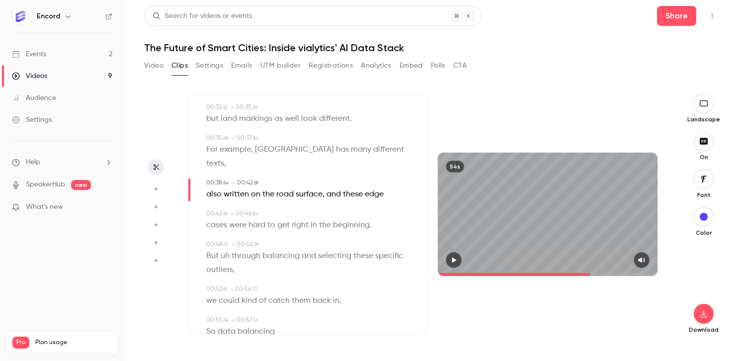
click at [224, 156] on span "texts" at bounding box center [215, 163] width 18 height 14
type input "****"
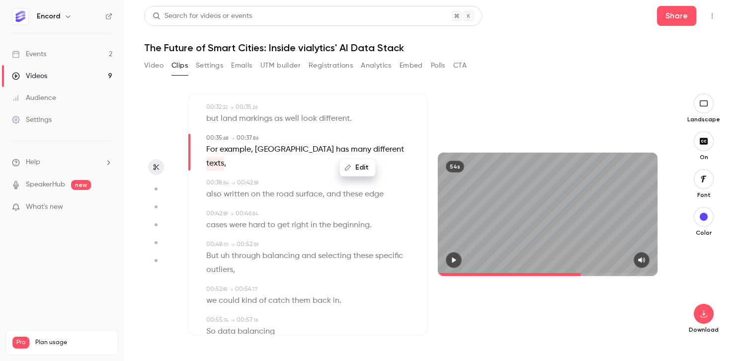
click at [359, 159] on button "Edit" at bounding box center [357, 167] width 34 height 16
click at [373, 143] on span "different" at bounding box center [388, 150] width 31 height 14
drag, startPoint x: 350, startPoint y: 129, endPoint x: 375, endPoint y: 129, distance: 24.8
click at [375, 143] on div "Edit For example , [GEOGRAPHIC_DATA] has many different texts ," at bounding box center [308, 157] width 205 height 28
click at [369, 159] on button "Edit" at bounding box center [367, 167] width 34 height 16
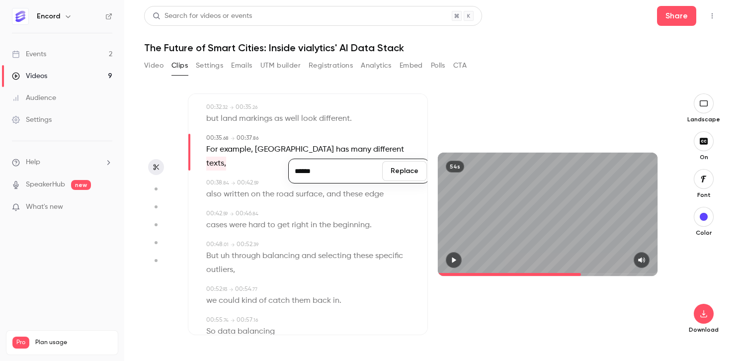
click at [321, 161] on input "******" at bounding box center [335, 171] width 89 height 20
type input "*****"
click at [398, 161] on button "Replace" at bounding box center [404, 171] width 45 height 20
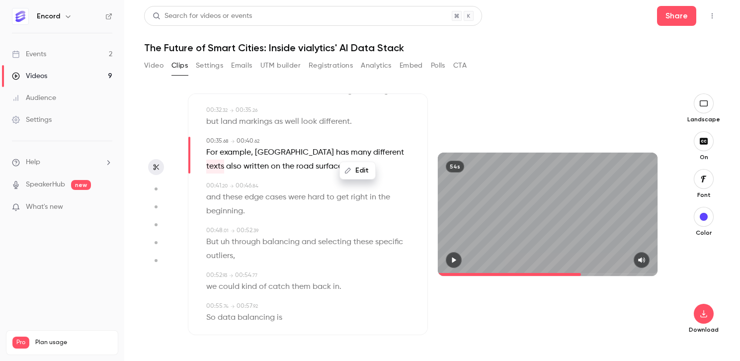
click at [278, 190] on span "cases" at bounding box center [275, 197] width 21 height 14
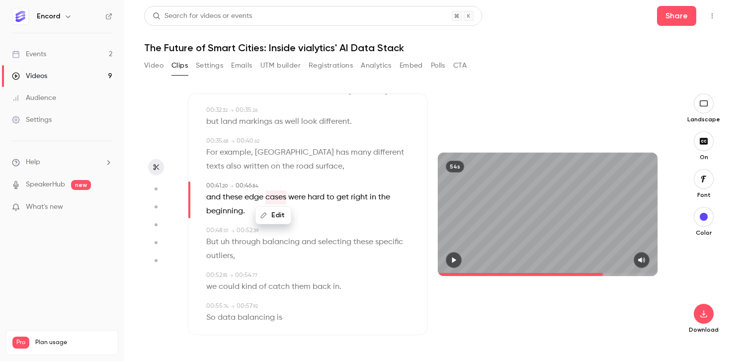
scroll to position [0, 0]
click at [228, 235] on span "uh" at bounding box center [225, 242] width 9 height 14
type input "**"
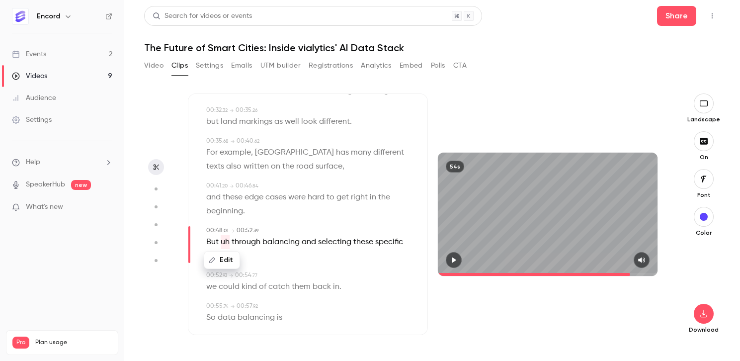
click at [224, 252] on button "Edit" at bounding box center [222, 260] width 34 height 16
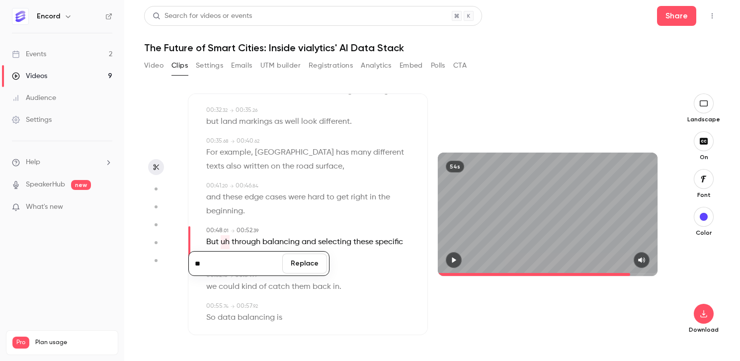
drag, startPoint x: 228, startPoint y: 251, endPoint x: 81, endPoint y: 247, distance: 146.6
click at [85, 249] on div "Encord Events 2 Videos 9 Audience Settings Help SpeakerHub new What's new Pro P…" at bounding box center [370, 180] width 740 height 361
type input "*"
click at [312, 253] on button "Replace" at bounding box center [304, 263] width 45 height 20
click at [454, 258] on icon "button" at bounding box center [454, 259] width 8 height 7
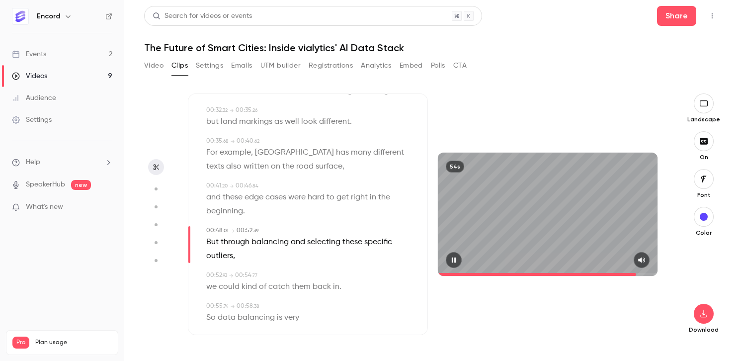
click at [440, 273] on span at bounding box center [537, 274] width 199 height 3
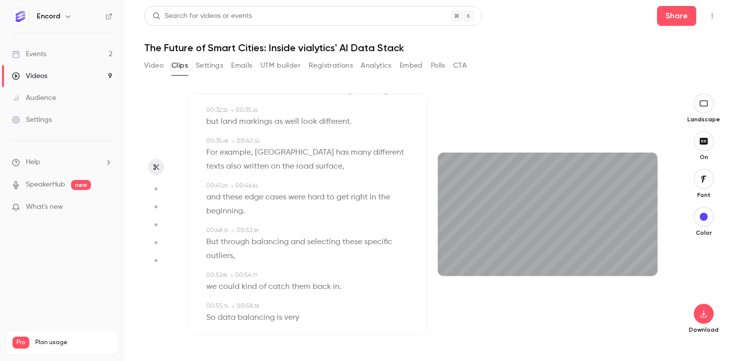
drag, startPoint x: 460, startPoint y: 273, endPoint x: 409, endPoint y: 272, distance: 50.7
click at [409, 272] on div "Subtitles 00:00 . 00 → 00:03 . 13 We learned that balancing out datasets , 00:0…" at bounding box center [427, 213] width 479 height 241
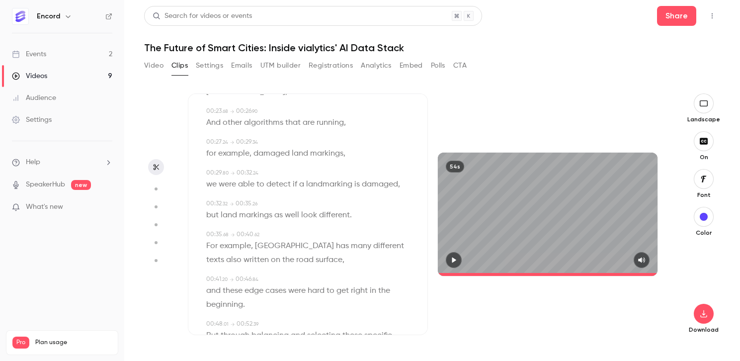
scroll to position [241, 0]
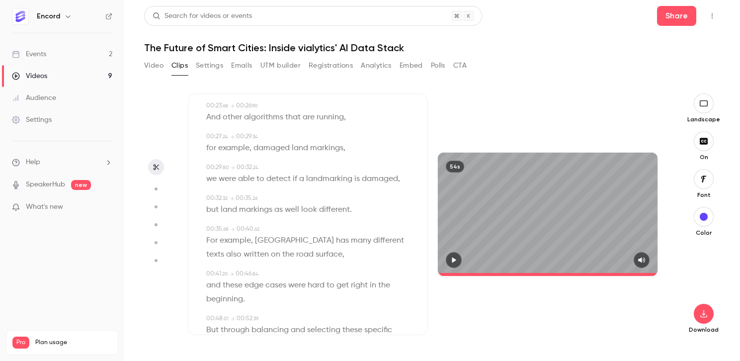
click at [327, 172] on span "landmarking" at bounding box center [329, 179] width 46 height 14
type input "****"
click at [330, 189] on button "Edit" at bounding box center [326, 197] width 34 height 16
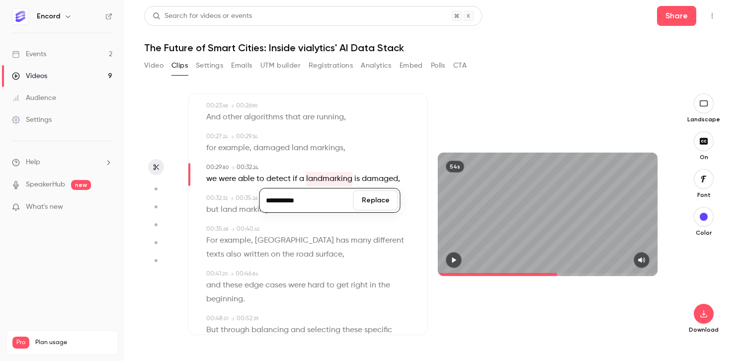
click at [282, 190] on input "**********" at bounding box center [306, 200] width 89 height 20
type input "**********"
click at [380, 190] on button "Replace" at bounding box center [375, 200] width 45 height 20
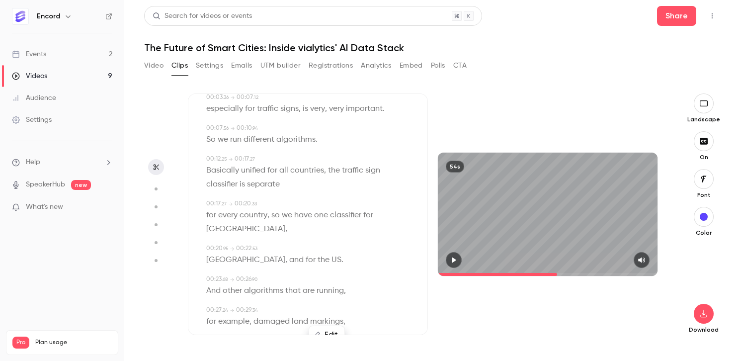
scroll to position [0, 0]
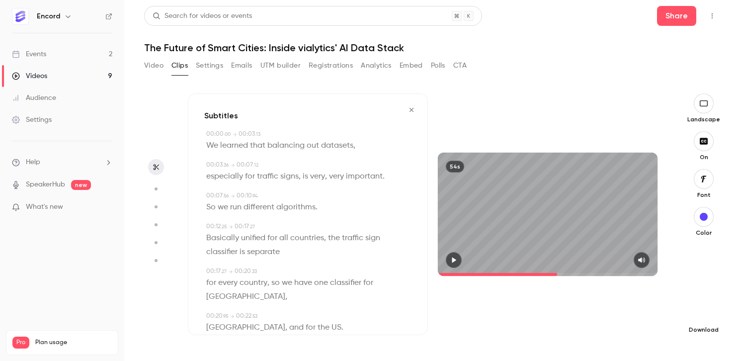
click at [704, 314] on icon "button" at bounding box center [703, 313] width 6 height 7
click at [613, 305] on span "High quality requires longer processing" at bounding box center [628, 305] width 113 height 10
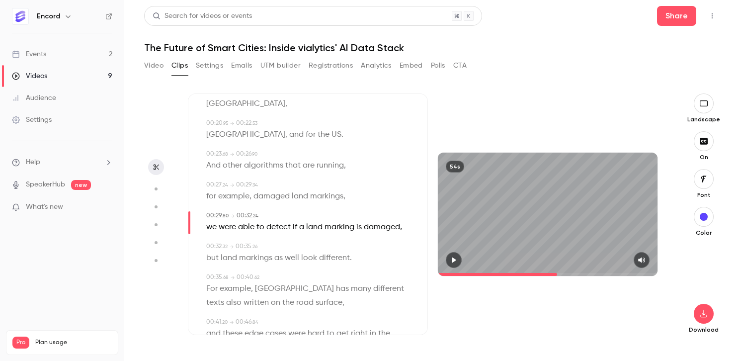
scroll to position [197, 0]
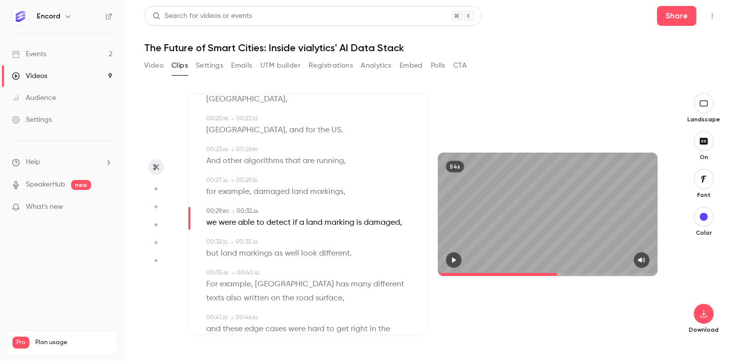
click at [299, 185] on span "land" at bounding box center [300, 192] width 16 height 14
type input "****"
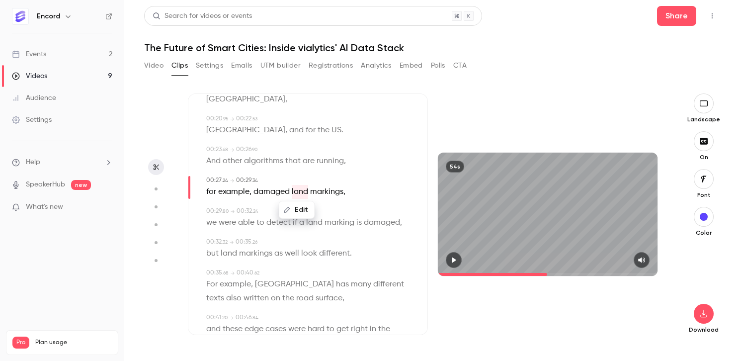
click at [301, 202] on button "Edit" at bounding box center [297, 210] width 34 height 16
click at [266, 203] on input "****" at bounding box center [277, 213] width 89 height 20
type input "****"
click at [344, 203] on button "Replace" at bounding box center [346, 213] width 45 height 20
click at [321, 216] on span "land marking" at bounding box center [330, 223] width 48 height 14
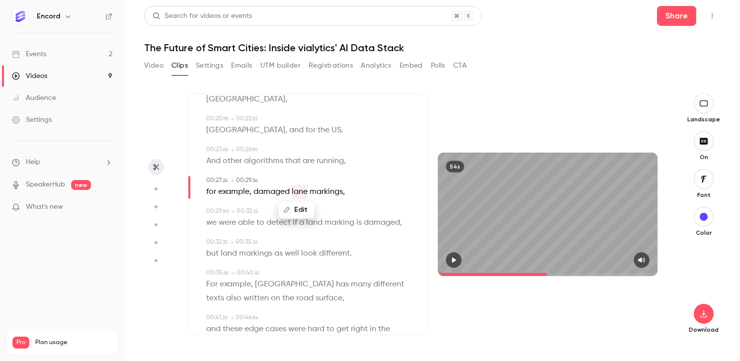
type input "****"
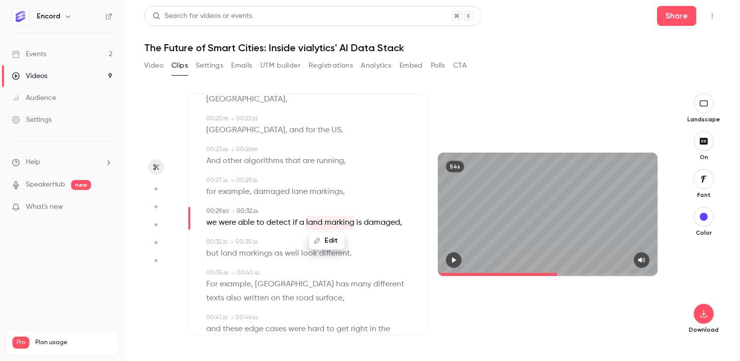
click at [327, 233] on button "Edit" at bounding box center [327, 241] width 34 height 16
click at [280, 234] on input "**********" at bounding box center [307, 244] width 89 height 20
type input "**********"
click at [381, 234] on button "Replace" at bounding box center [376, 244] width 45 height 20
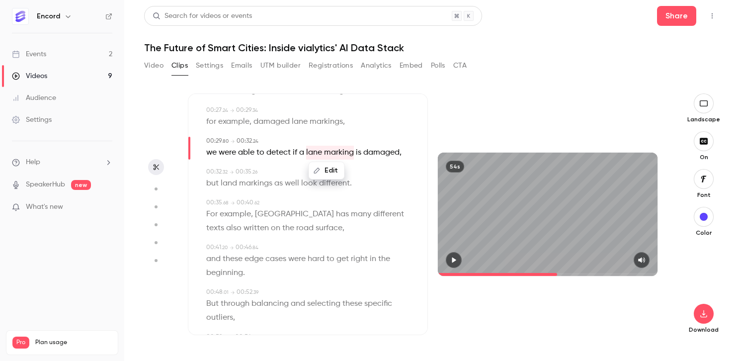
scroll to position [268, 0]
click at [226, 175] on span "land" at bounding box center [229, 182] width 16 height 14
type input "****"
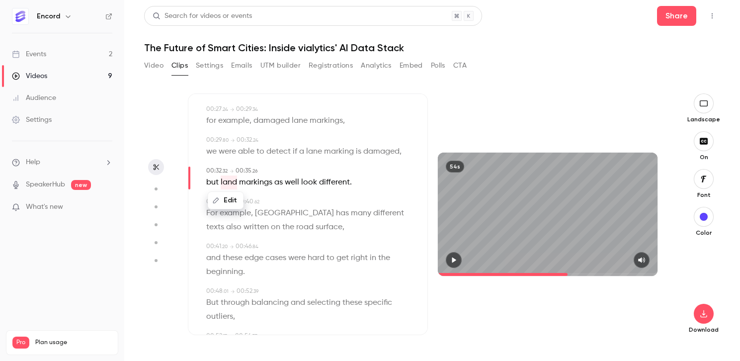
click at [229, 192] on button "Edit" at bounding box center [226, 200] width 34 height 16
click at [218, 194] on input "****" at bounding box center [235, 204] width 89 height 20
type input "****"
click at [302, 194] on button "Replace" at bounding box center [304, 204] width 45 height 20
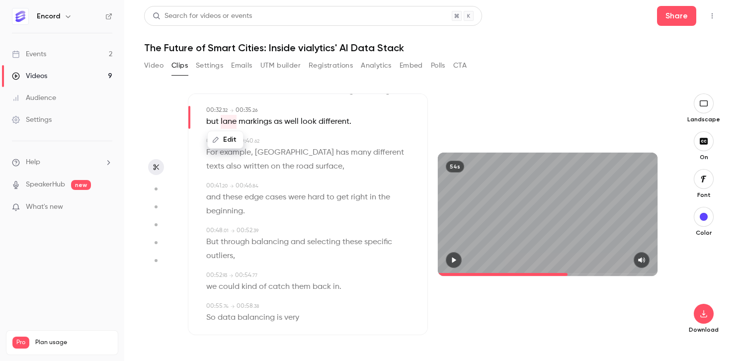
scroll to position [0, 0]
type input "****"
click at [703, 312] on icon "button" at bounding box center [704, 314] width 12 height 8
click at [588, 299] on span "Full HD" at bounding box center [629, 294] width 114 height 10
